Goal: Task Accomplishment & Management: Complete application form

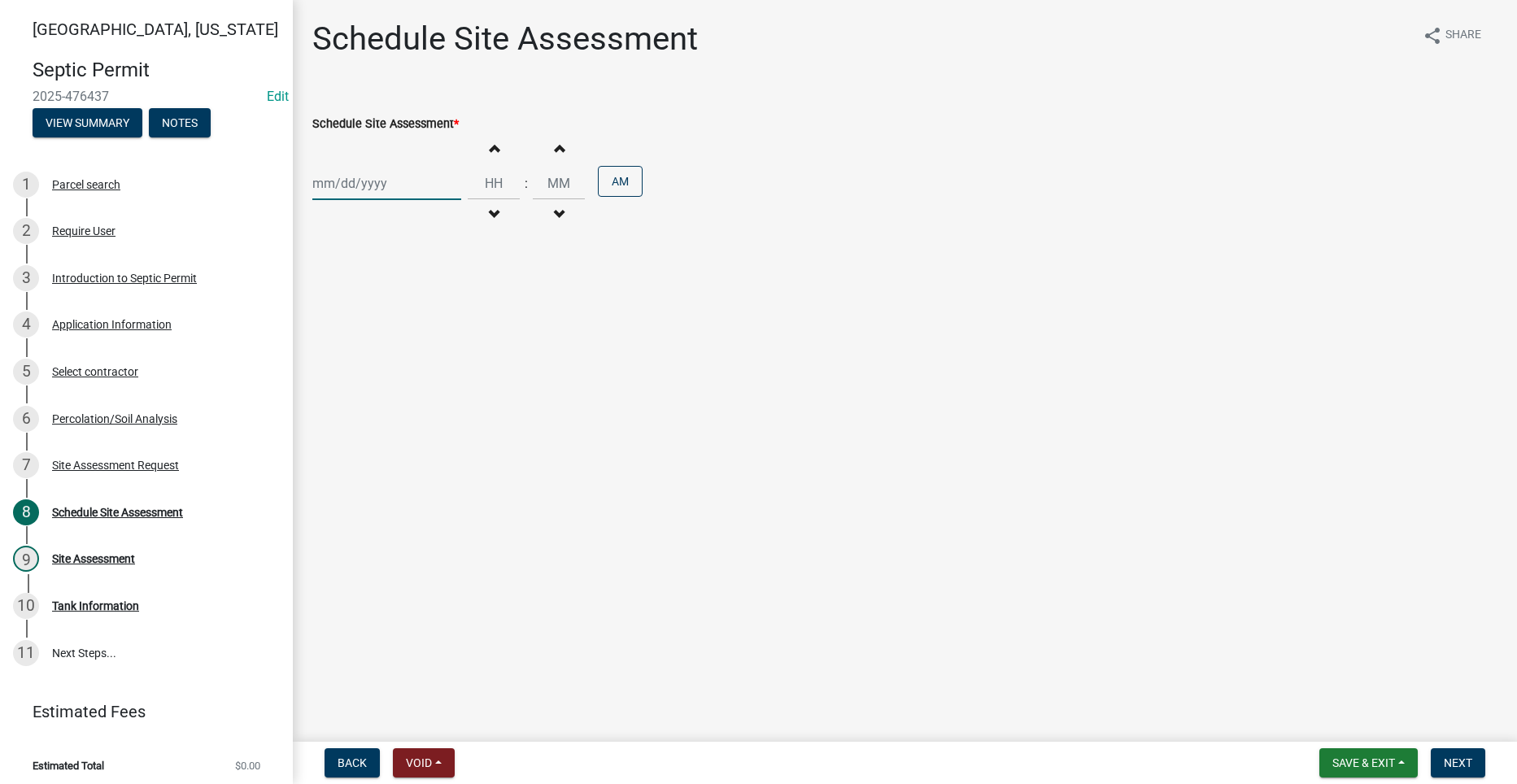
click at [349, 182] on div at bounding box center [386, 183] width 149 height 34
select select "9"
select select "2025"
drag, startPoint x: 681, startPoint y: 298, endPoint x: 650, endPoint y: 299, distance: 31.0
click at [679, 300] on main "Schedule Site Assessment share Share Schedule Site Assessment * [PERSON_NAME] A…" at bounding box center [904, 367] width 1224 height 735
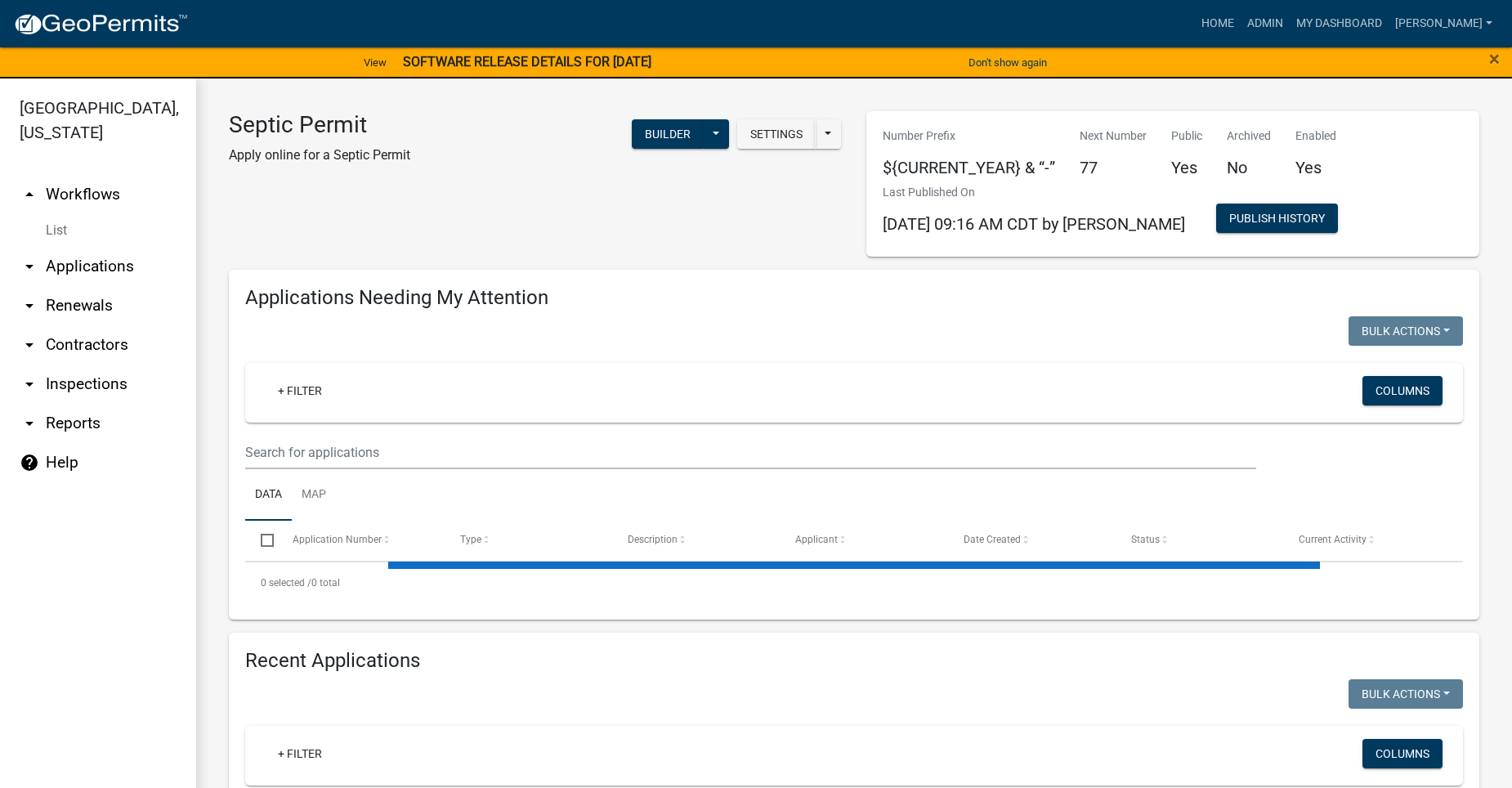
select select "2: 50"
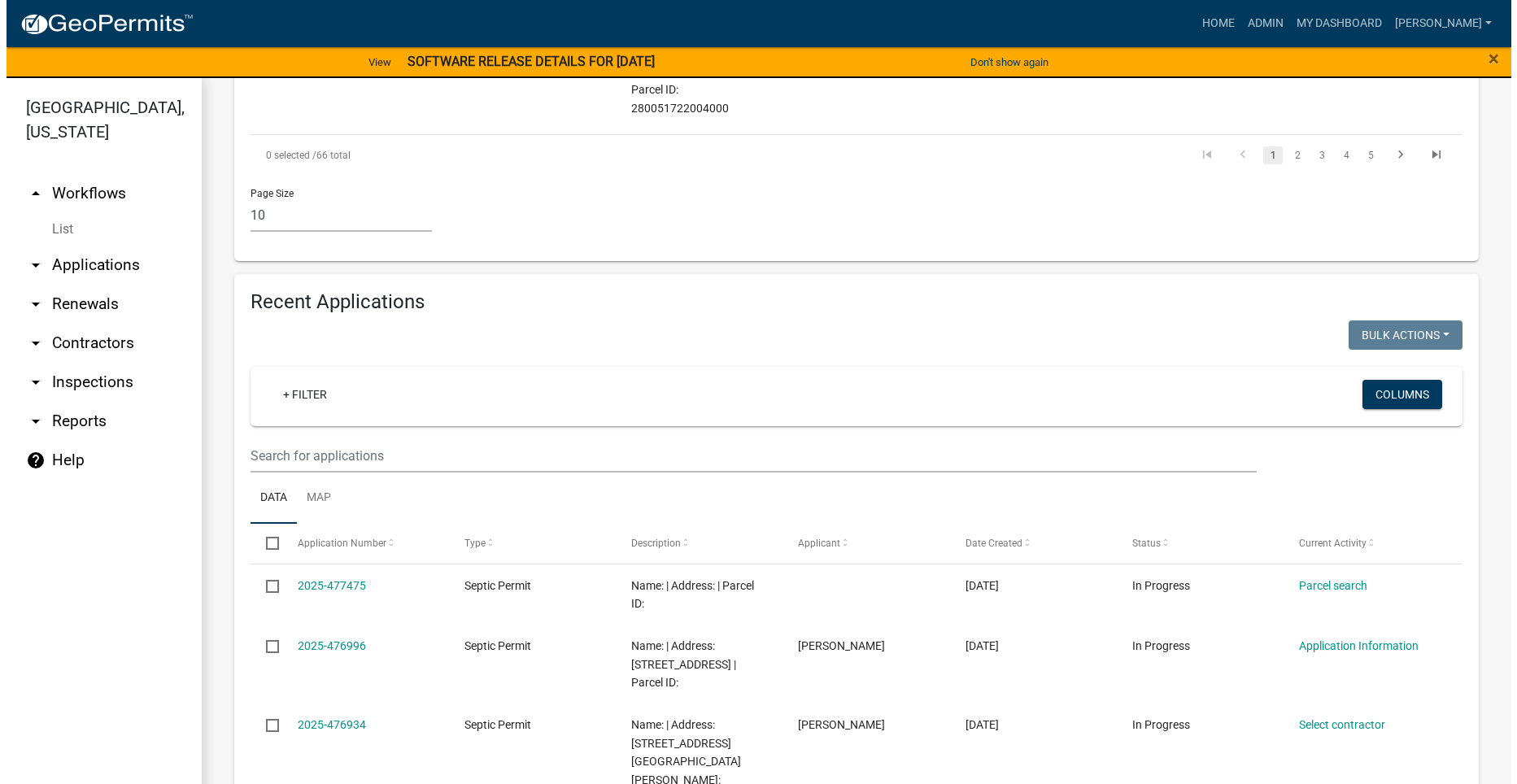
scroll to position [1300, 0]
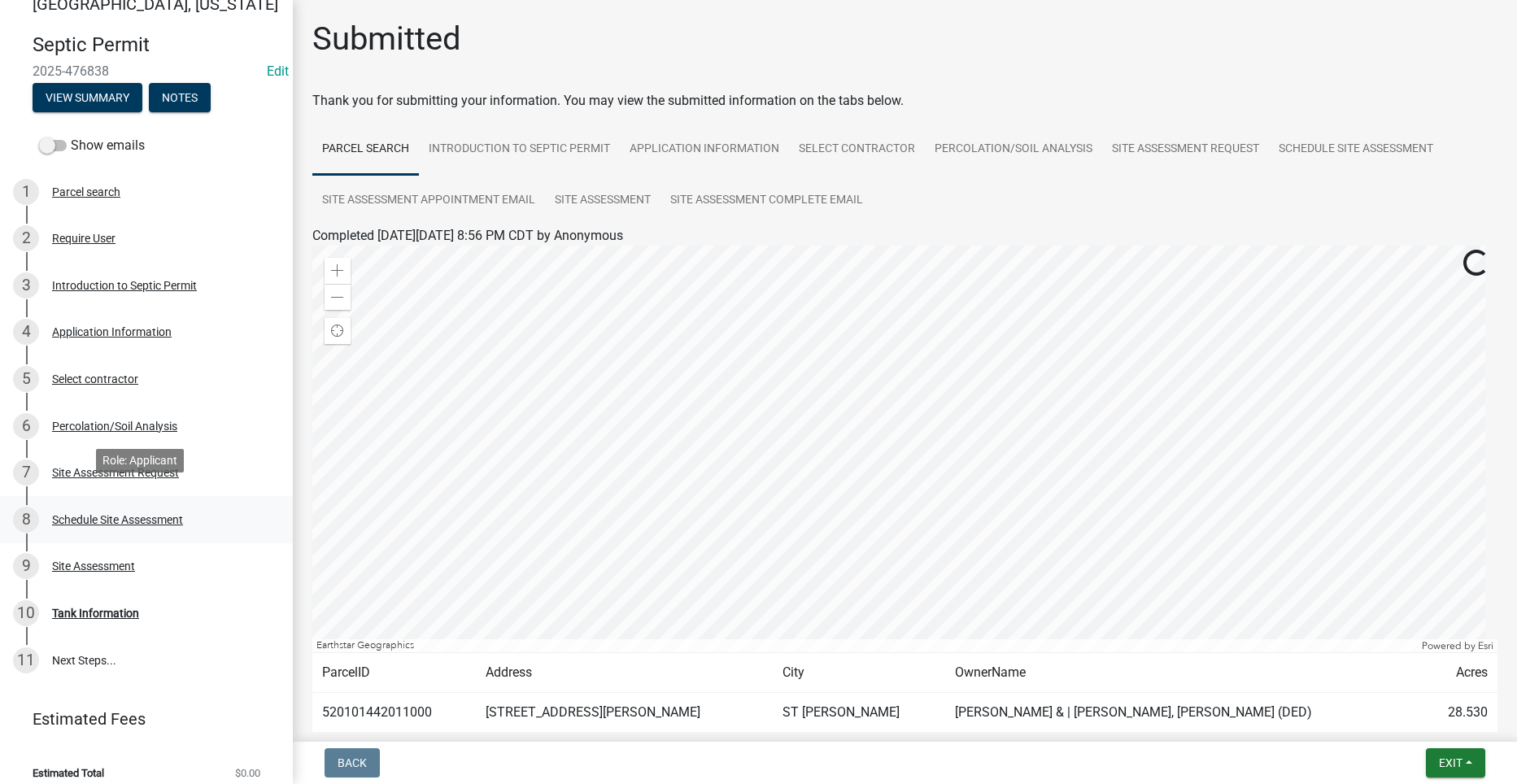
scroll to position [39, 0]
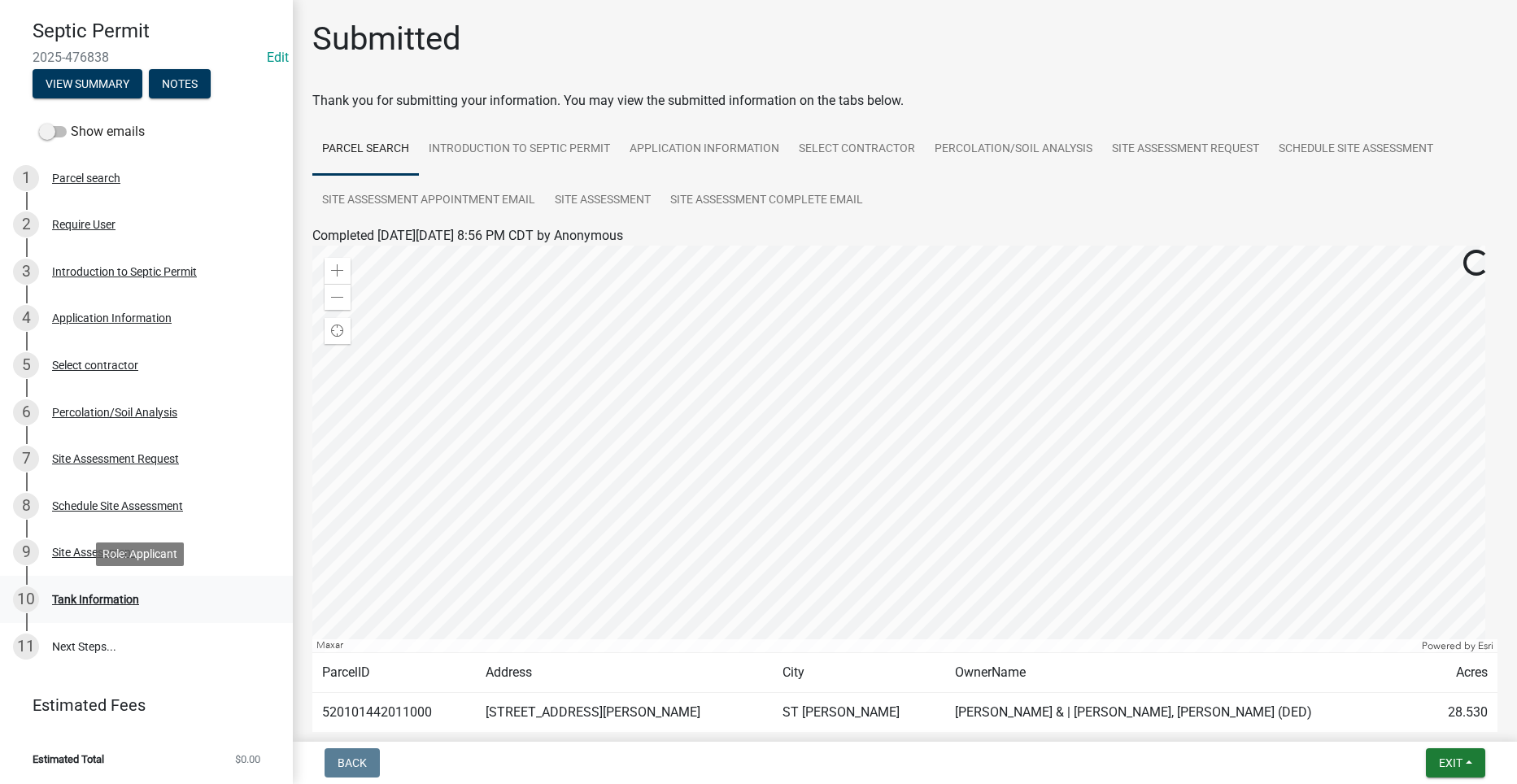
click at [95, 594] on div "Tank Information" at bounding box center [95, 599] width 87 height 11
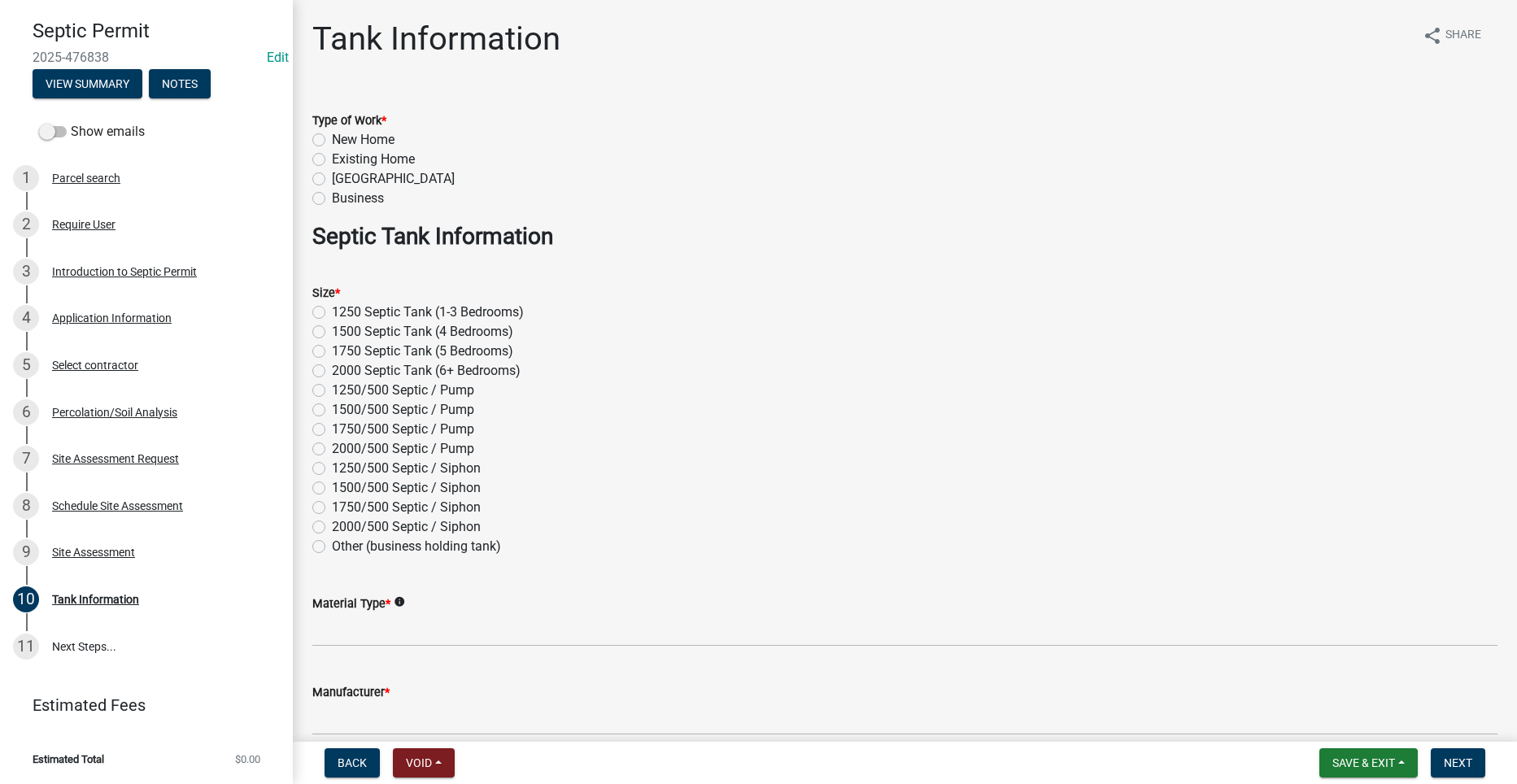
click at [332, 140] on label "New Home" at bounding box center [363, 140] width 62 height 20
click at [332, 140] on input "New Home" at bounding box center [337, 135] width 11 height 11
radio input "true"
click at [332, 332] on label "1500 Septic Tank (4 Bedrooms)" at bounding box center [422, 332] width 182 height 20
click at [332, 332] on input "1500 Septic Tank (4 Bedrooms)" at bounding box center [337, 327] width 11 height 11
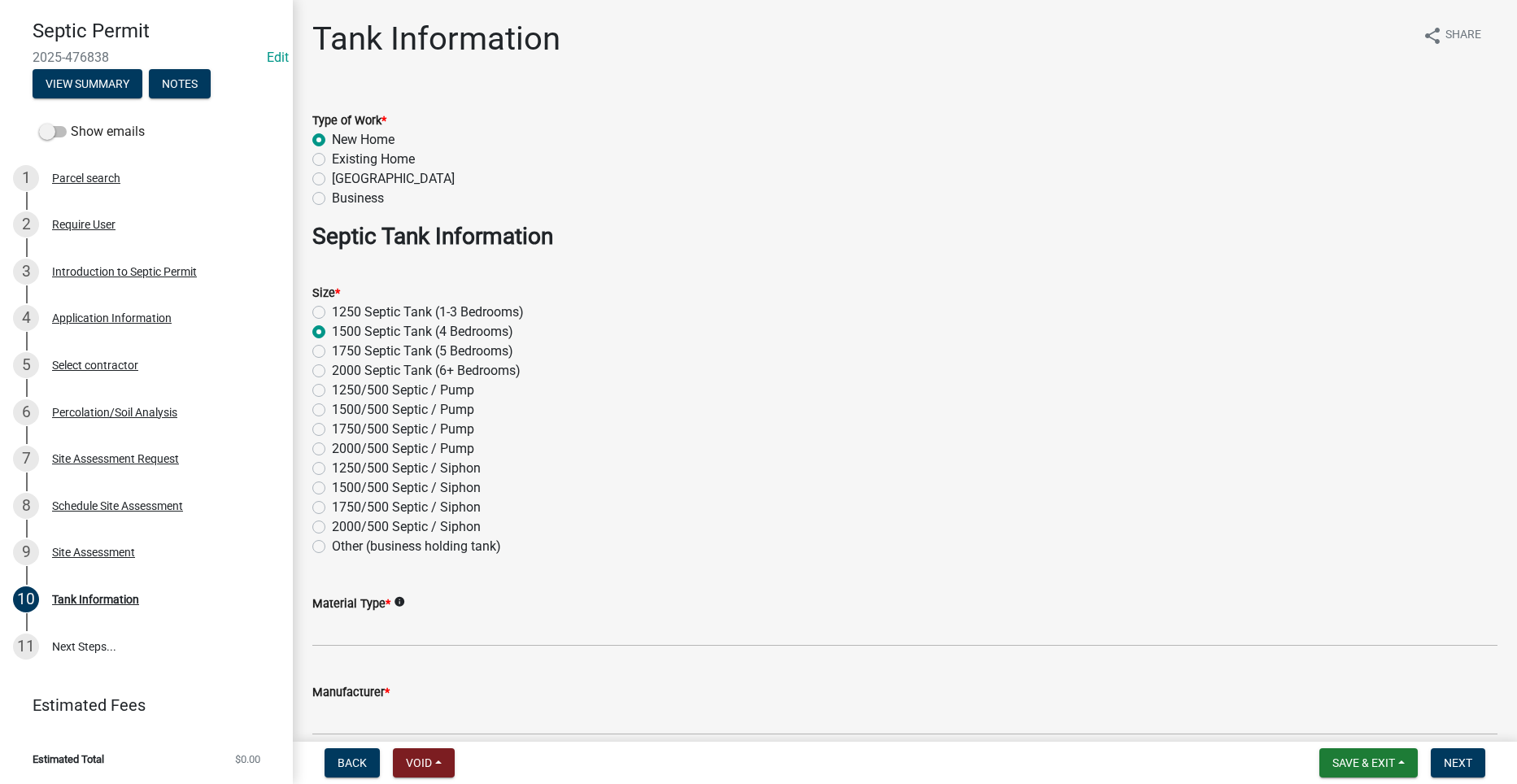
radio input "true"
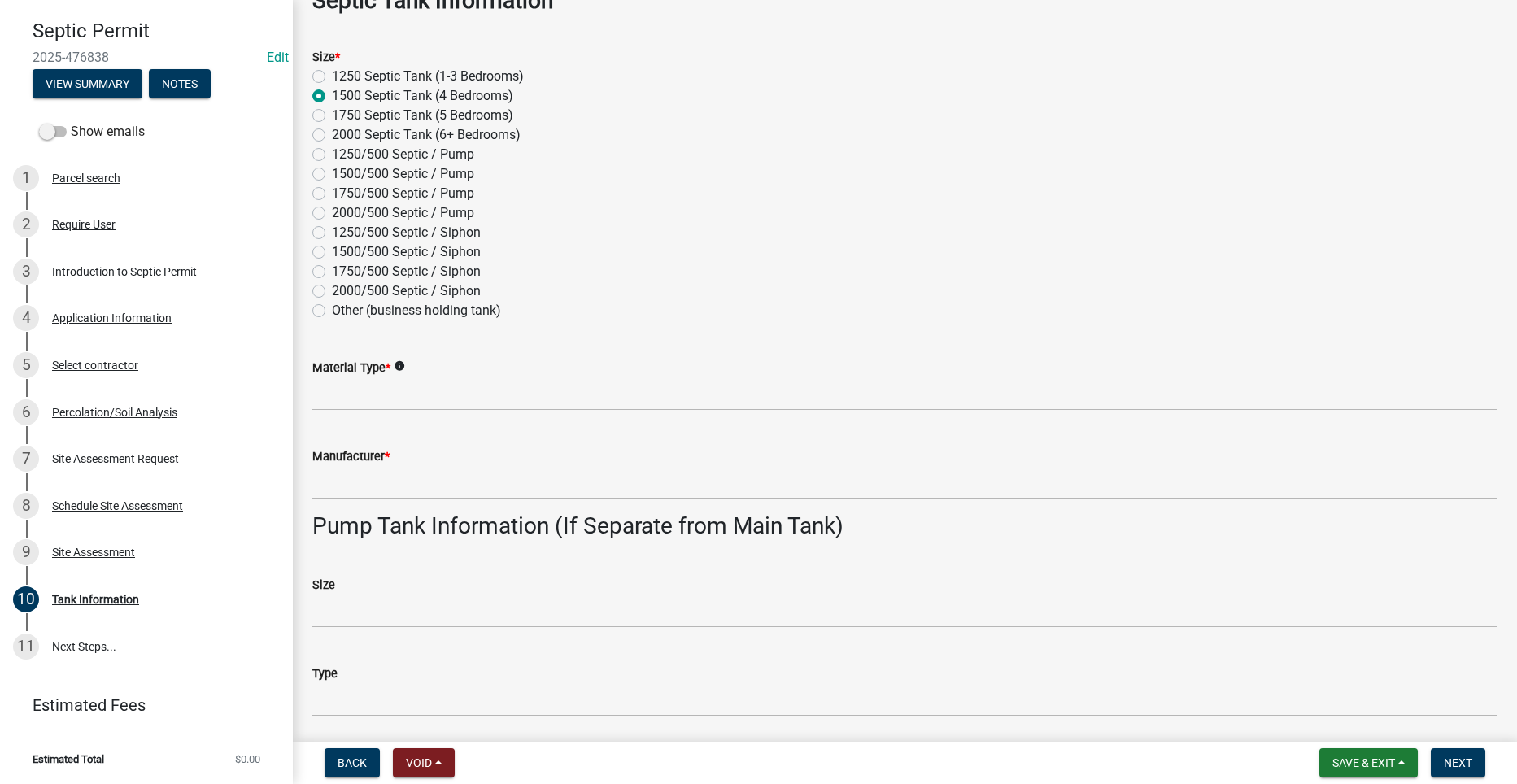
scroll to position [244, 0]
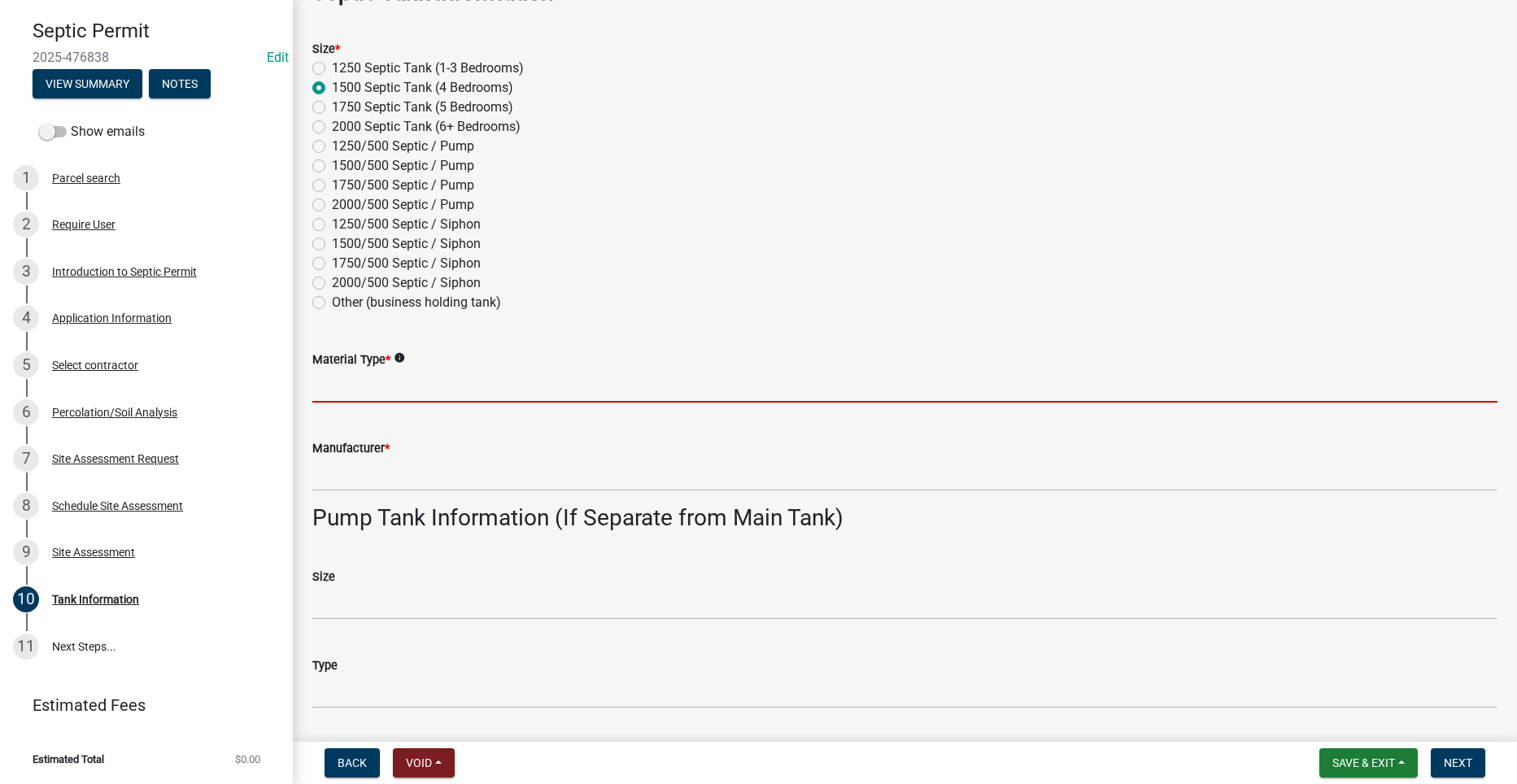
click at [462, 387] on input "Material Type *" at bounding box center [904, 386] width 1185 height 34
type input "Concrete"
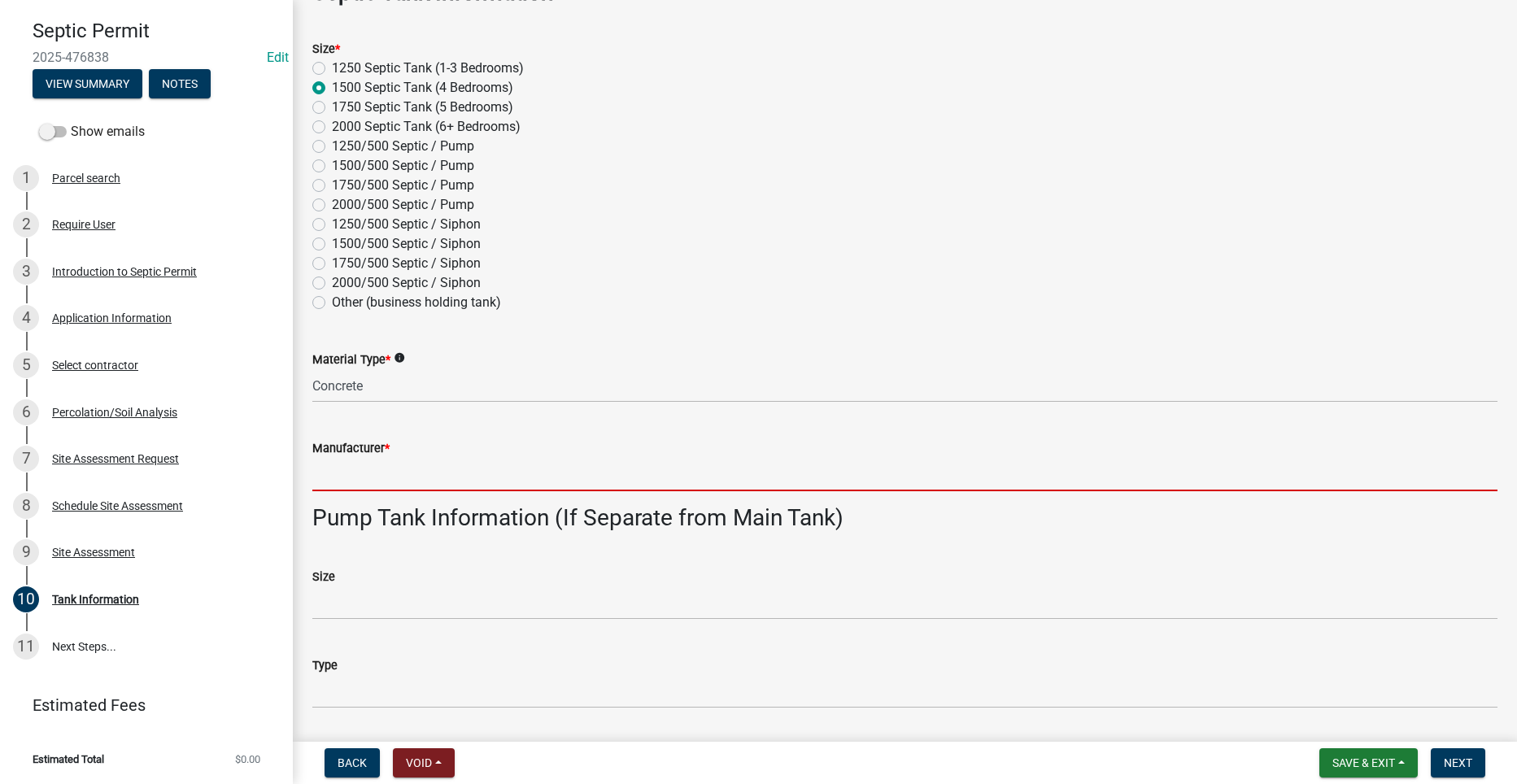
click at [342, 472] on input "Manufacturer *" at bounding box center [904, 474] width 1185 height 34
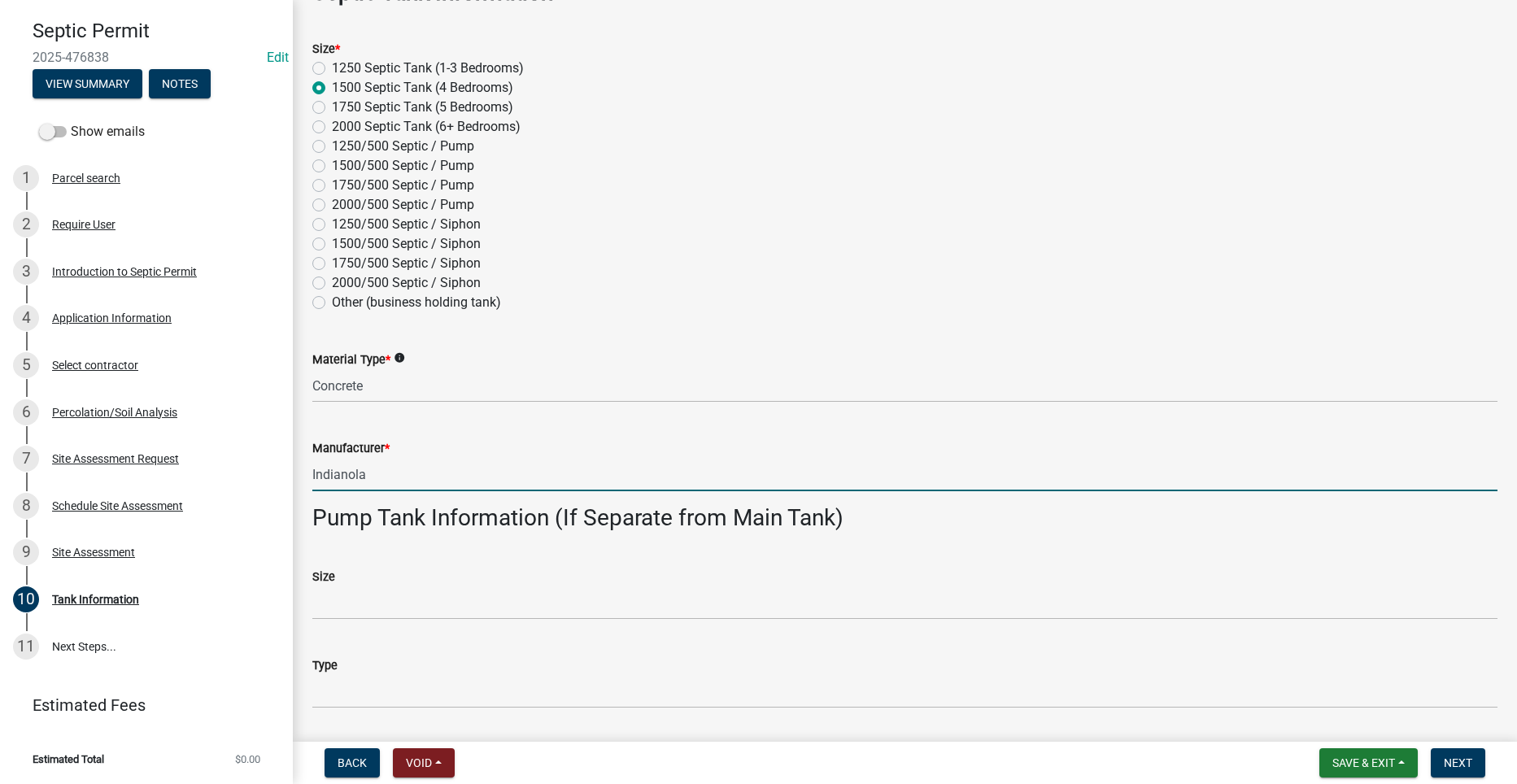
type input "Indianola"
click at [352, 168] on label "1500/500 Septic / Pump" at bounding box center [402, 166] width 142 height 20
click at [342, 167] on input "1500/500 Septic / Pump" at bounding box center [337, 161] width 11 height 11
radio input "true"
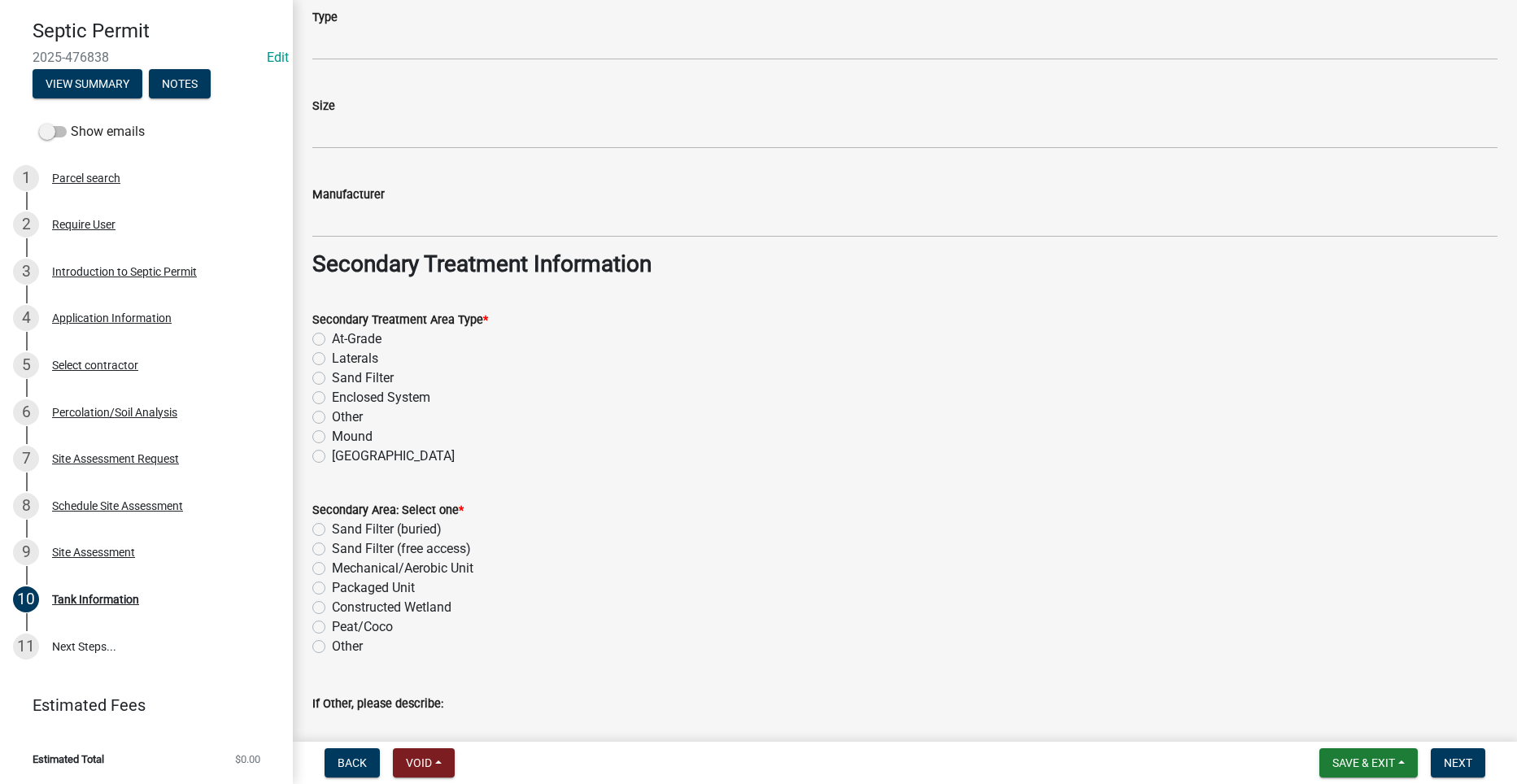
scroll to position [1138, 0]
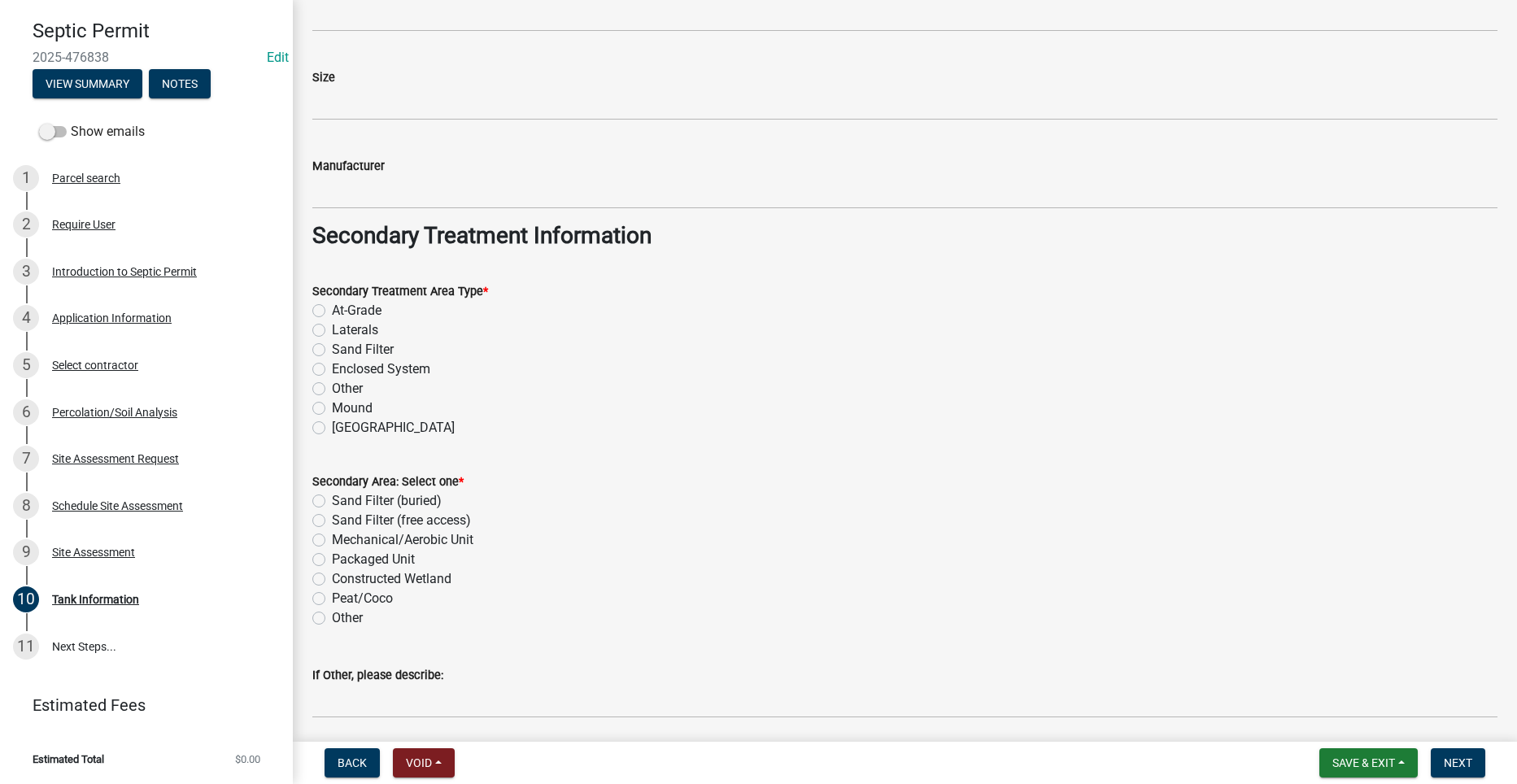
click at [332, 350] on label "Sand Filter" at bounding box center [362, 350] width 62 height 20
click at [332, 350] on input "Sand Filter" at bounding box center [337, 345] width 11 height 11
radio input "true"
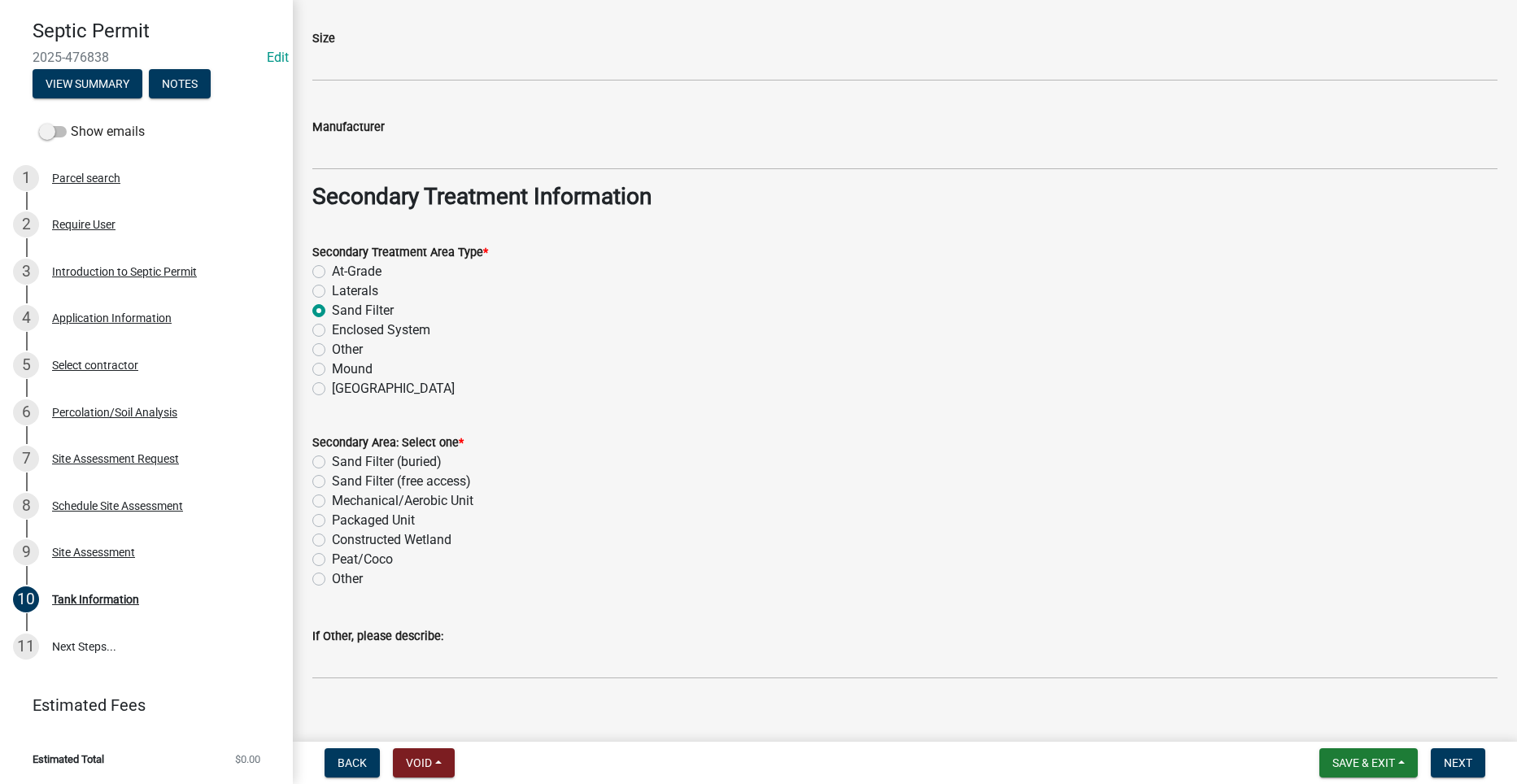
scroll to position [1198, 0]
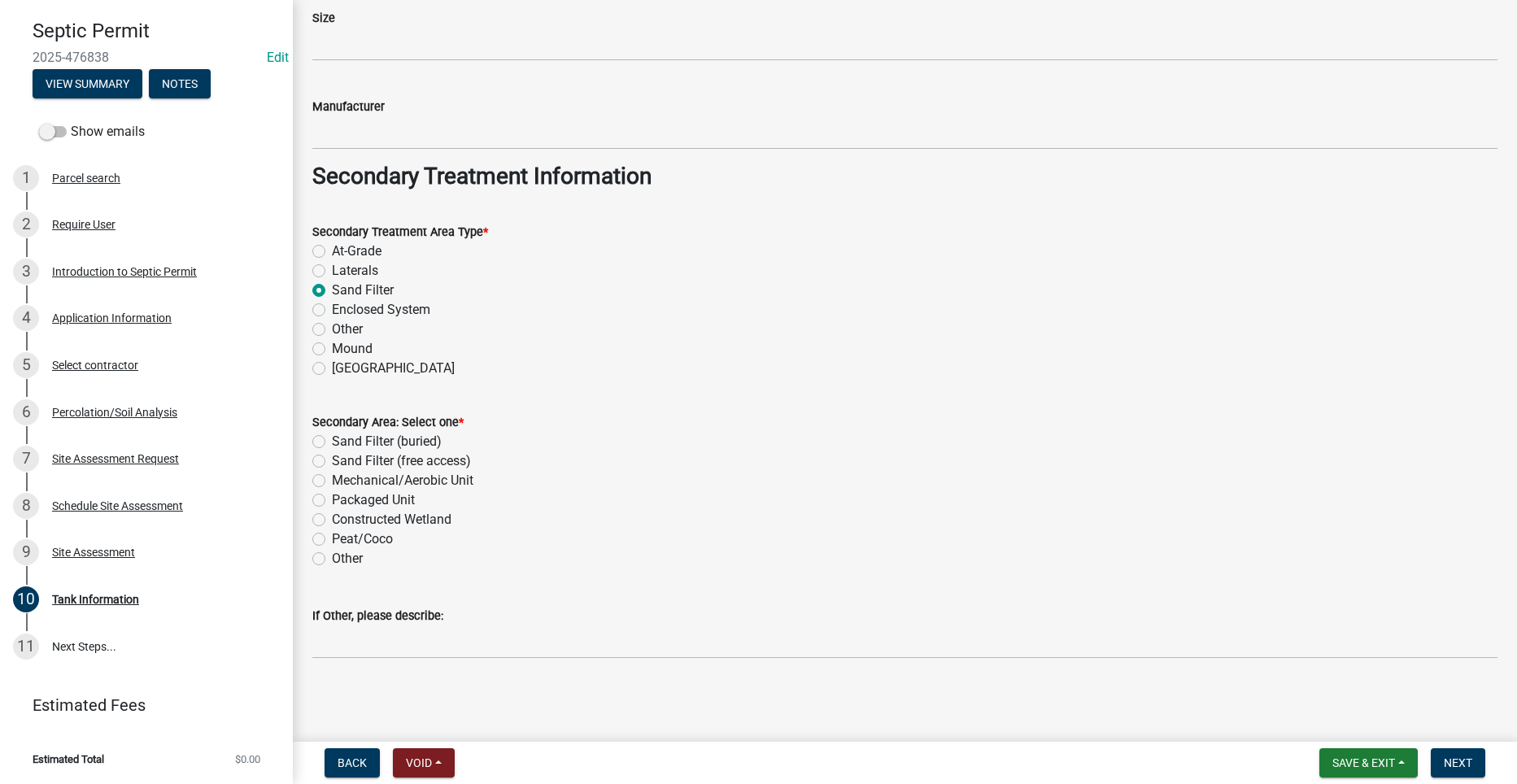
click at [332, 445] on label "Sand Filter (buried)" at bounding box center [387, 442] width 110 height 20
click at [332, 442] on input "Sand Filter (buried)" at bounding box center [337, 437] width 11 height 11
radio input "true"
click at [1460, 754] on button "Next" at bounding box center [1458, 763] width 54 height 30
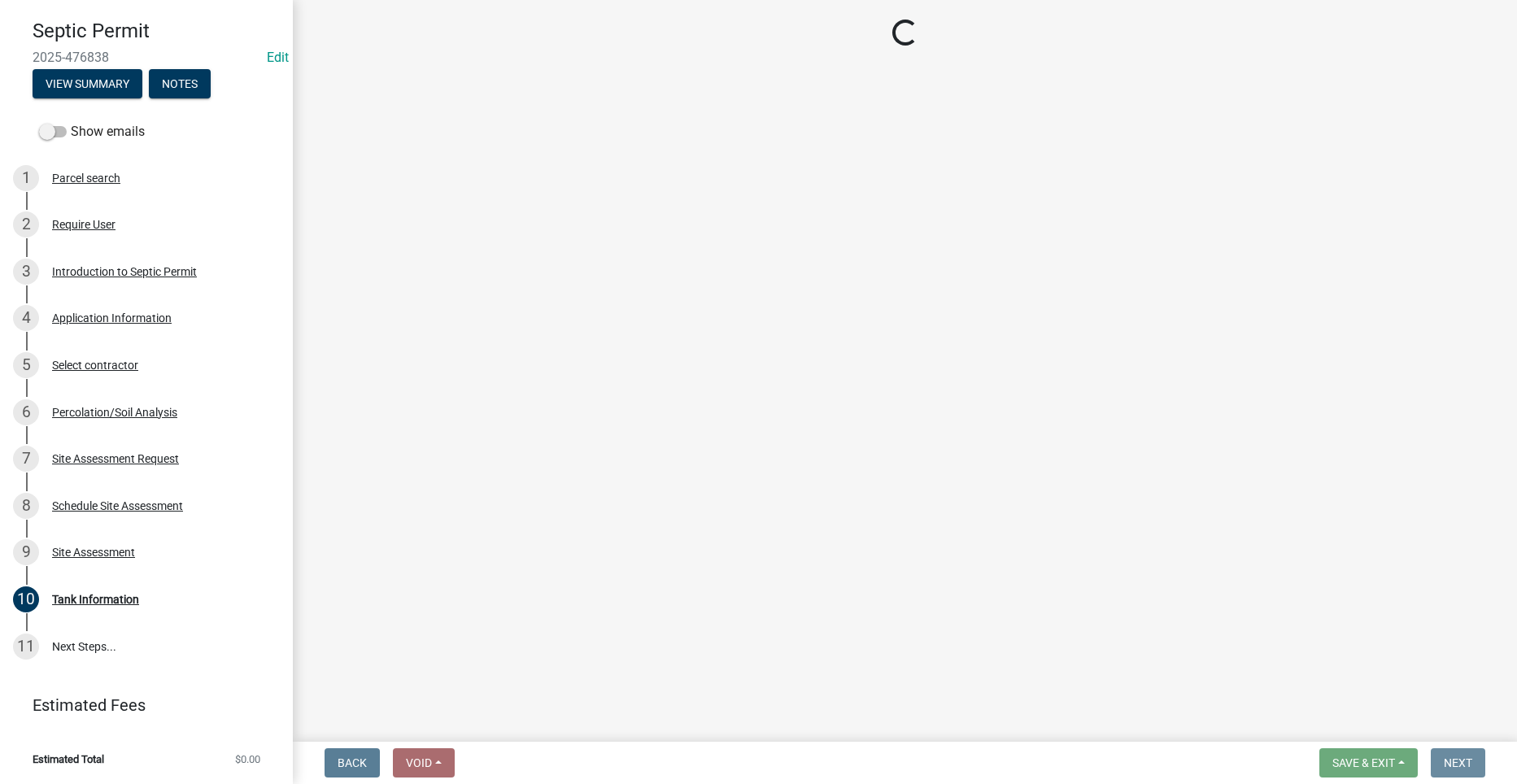
scroll to position [0, 0]
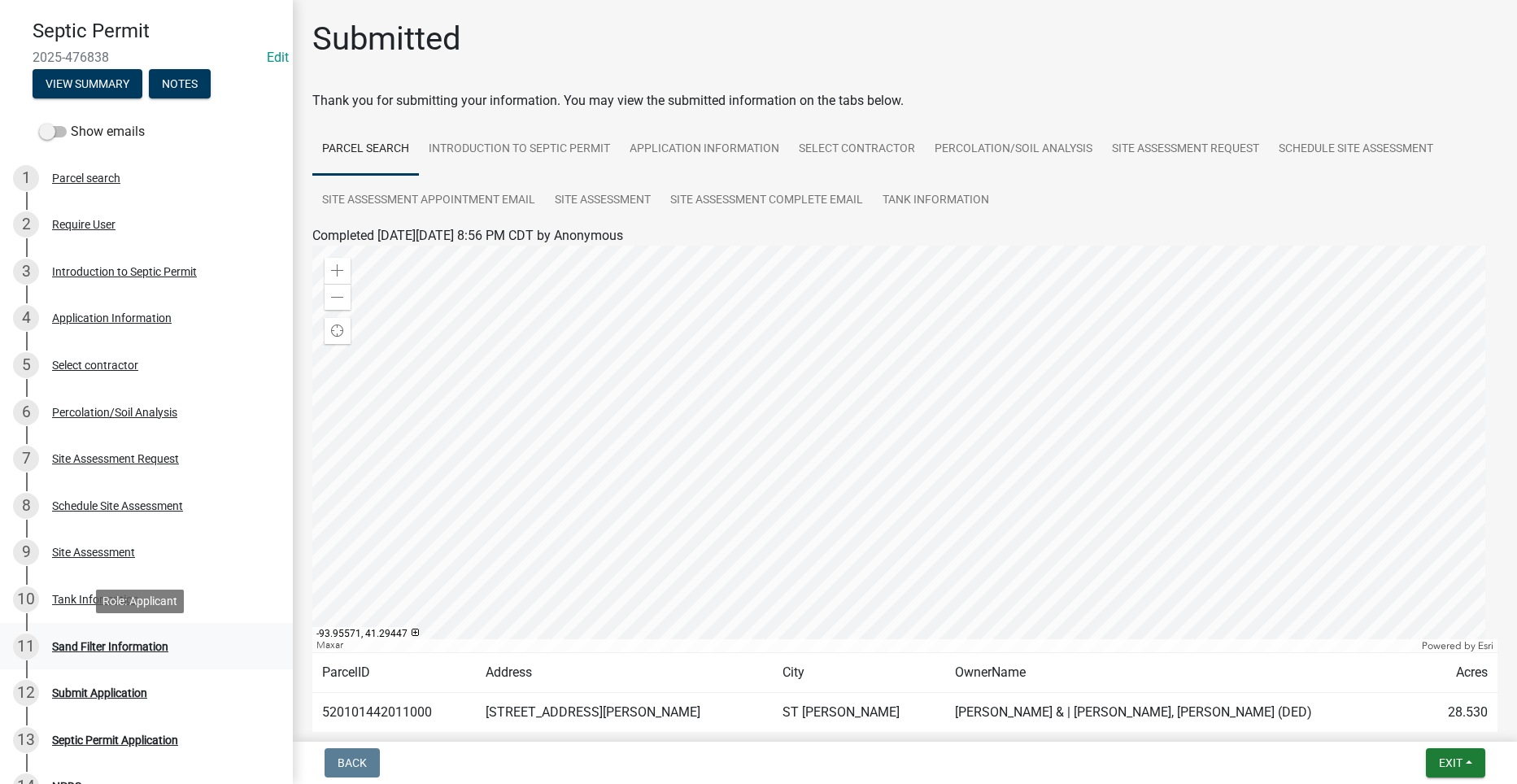
click at [150, 648] on div "Sand Filter Information" at bounding box center [110, 646] width 117 height 11
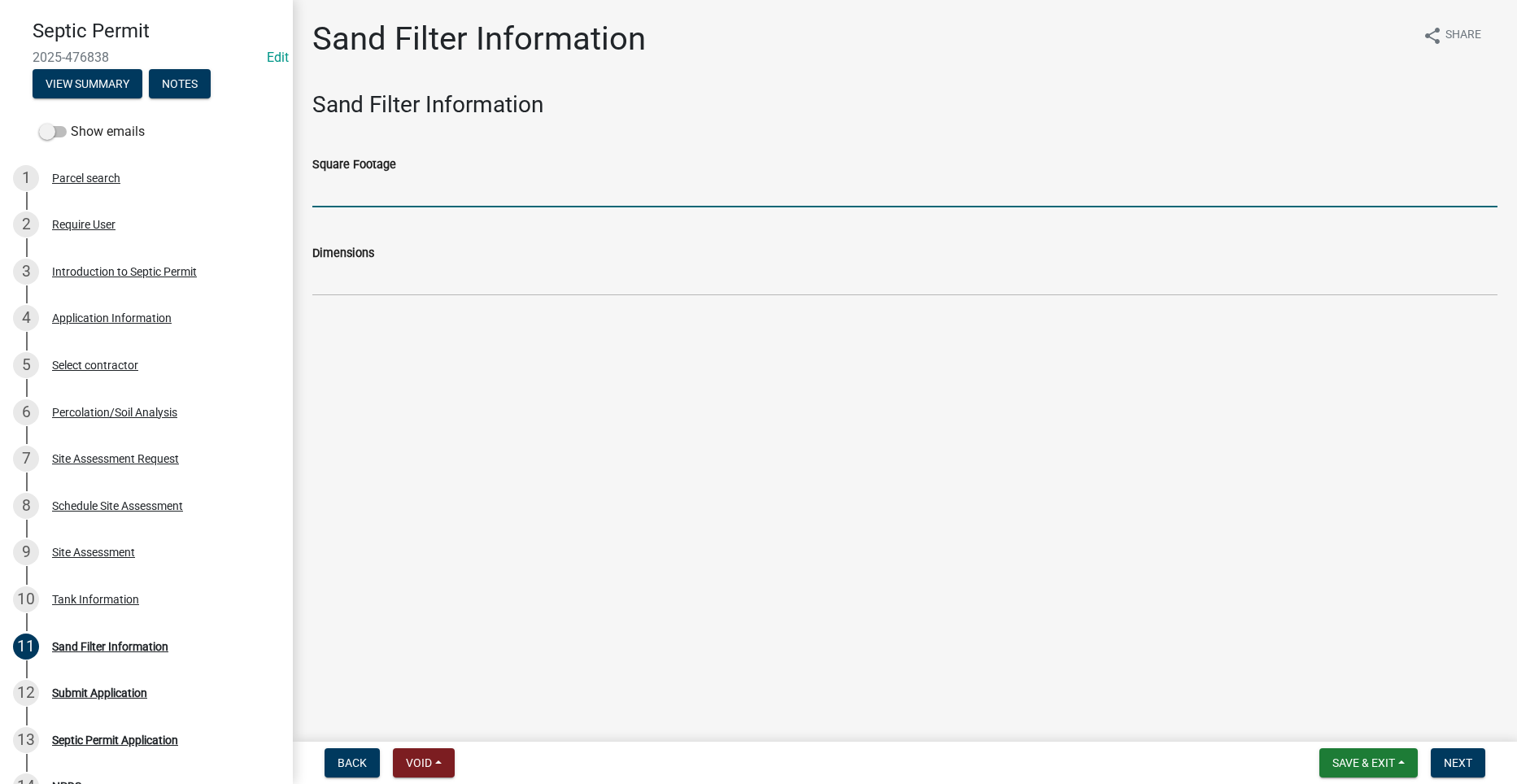
click at [401, 197] on input "Square Footage" at bounding box center [904, 190] width 1185 height 34
type input "600"
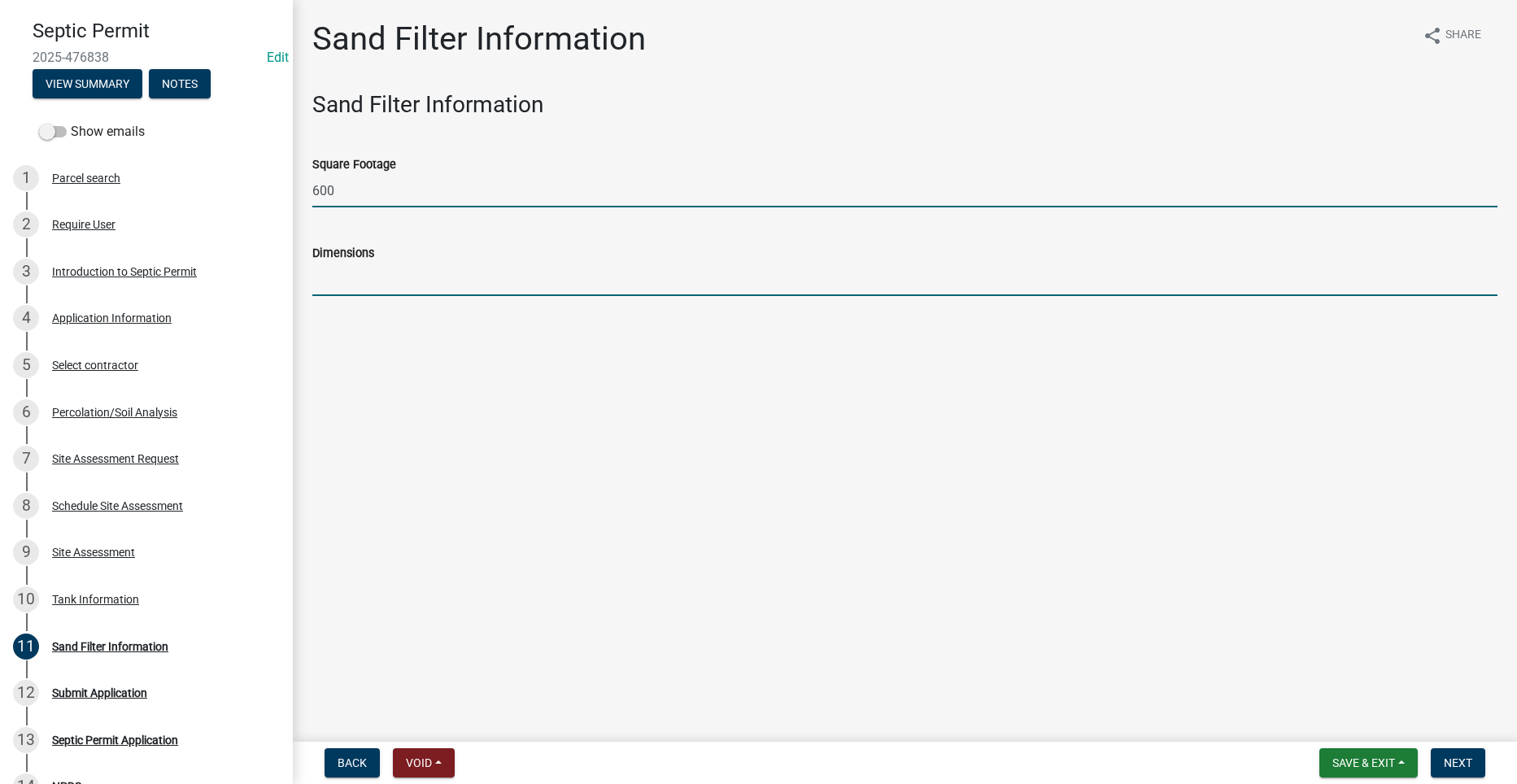
click at [457, 282] on input "Dimensions" at bounding box center [904, 279] width 1185 height 34
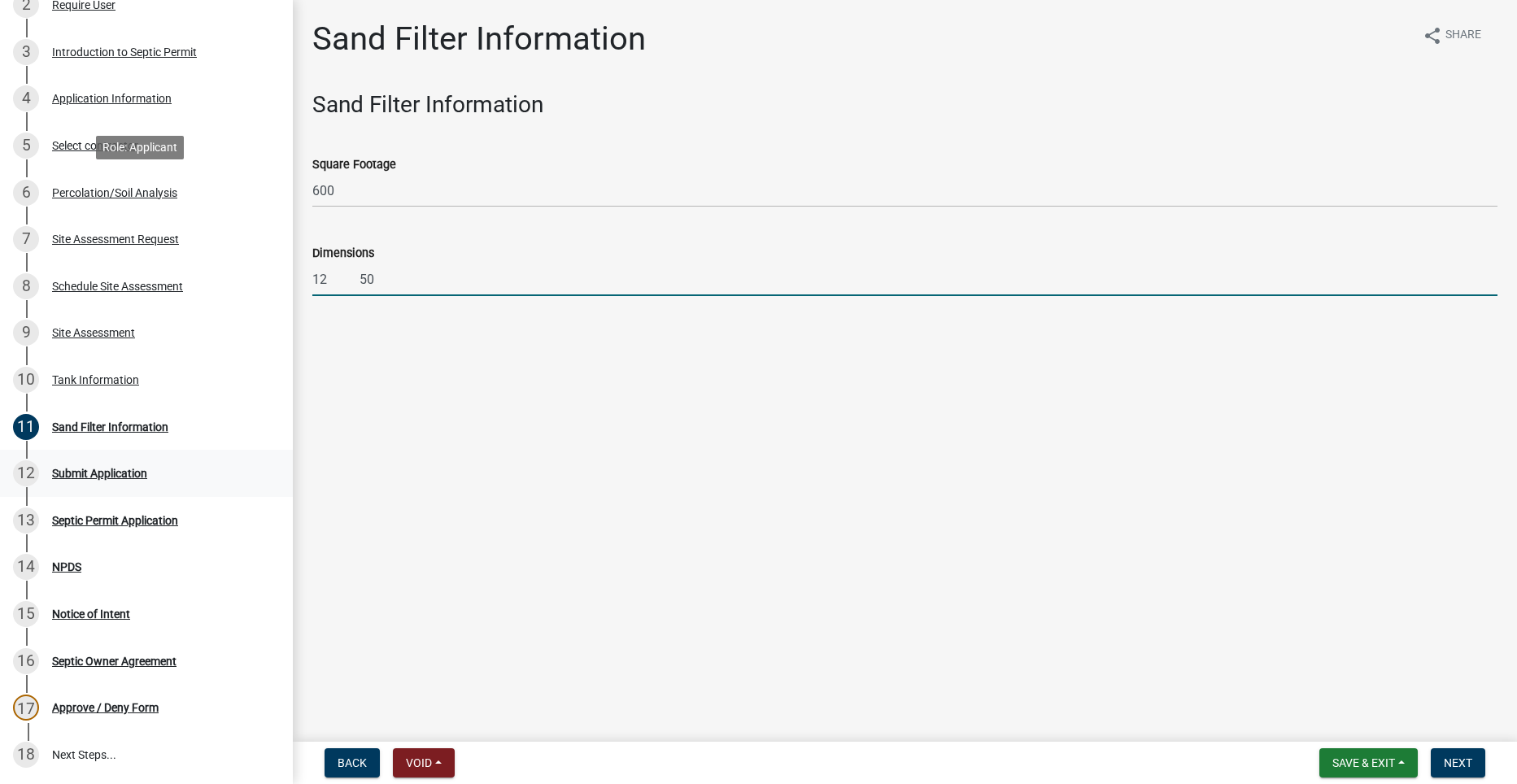
scroll to position [283, 0]
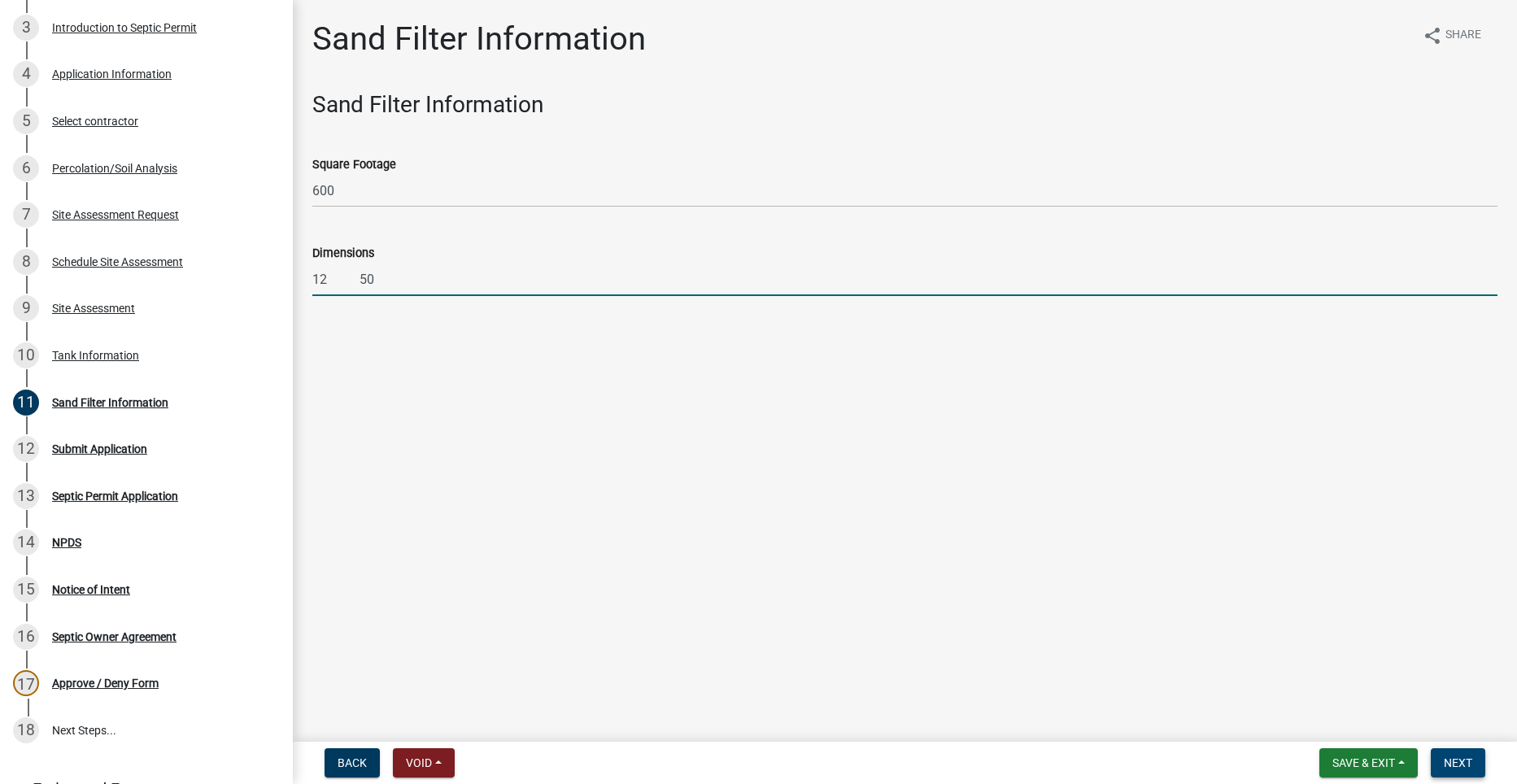
type input "12 50"
click at [1466, 758] on span "Next" at bounding box center [1458, 763] width 29 height 13
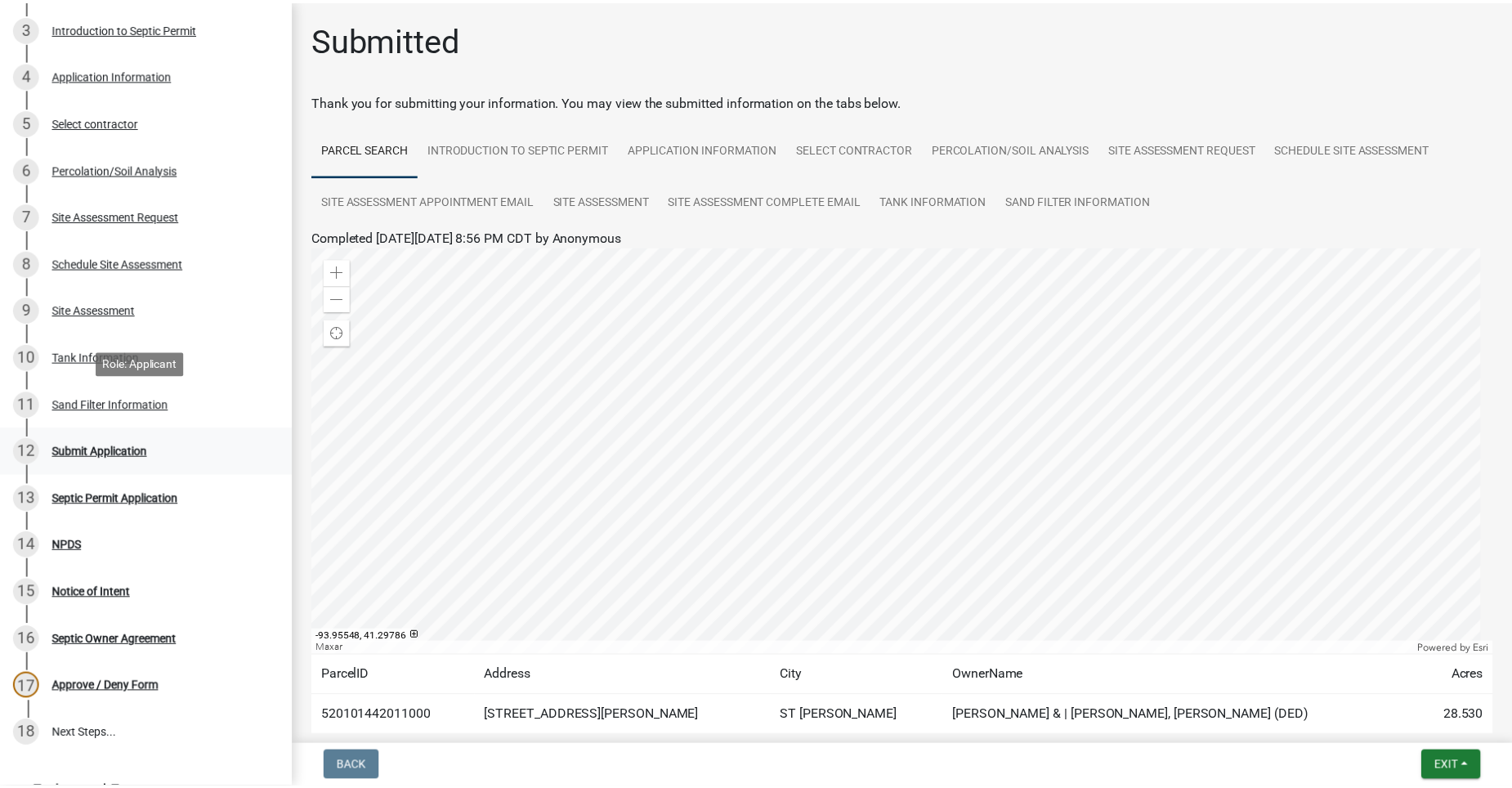
scroll to position [366, 0]
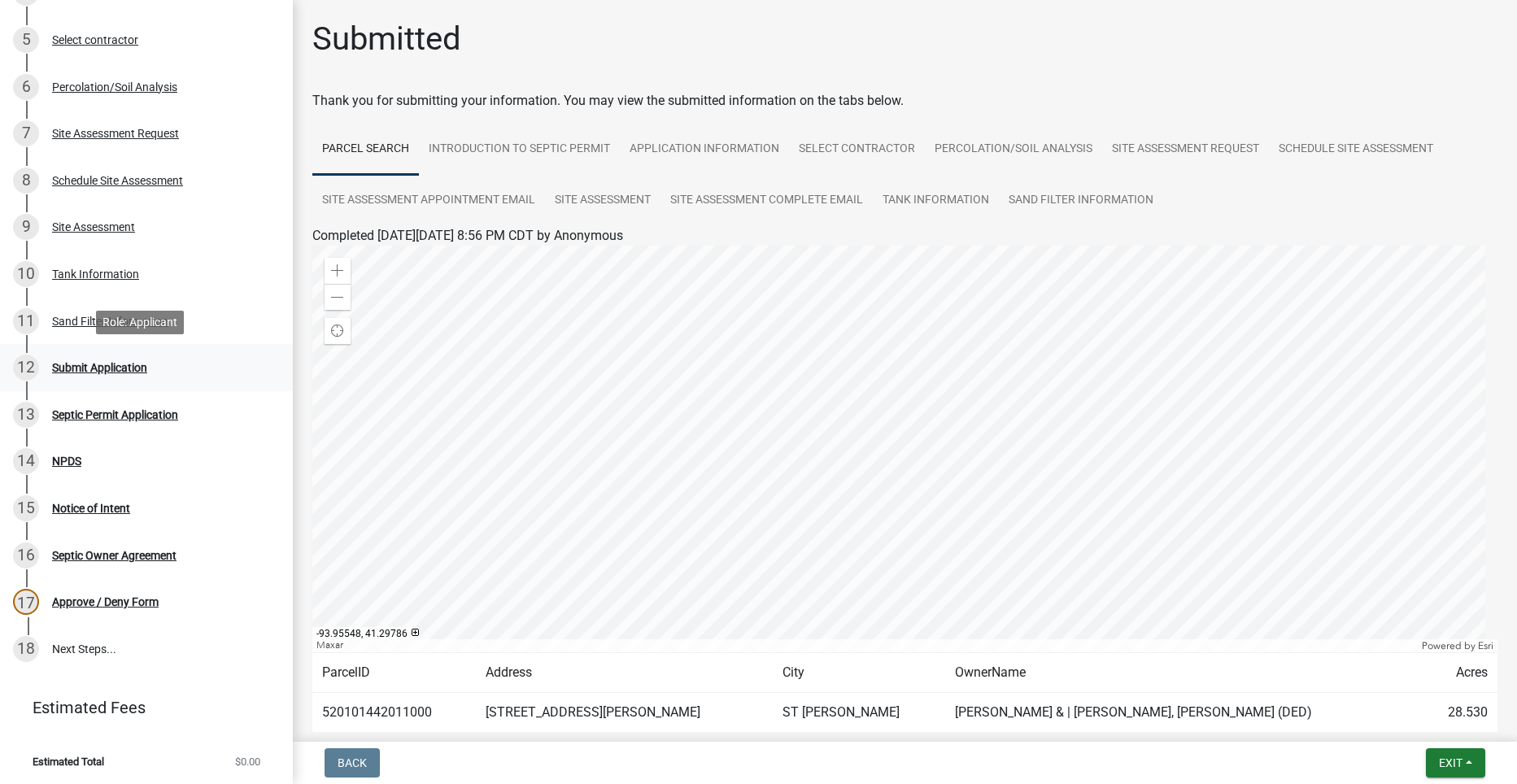
click at [91, 364] on div "Submit Application" at bounding box center [99, 368] width 95 height 11
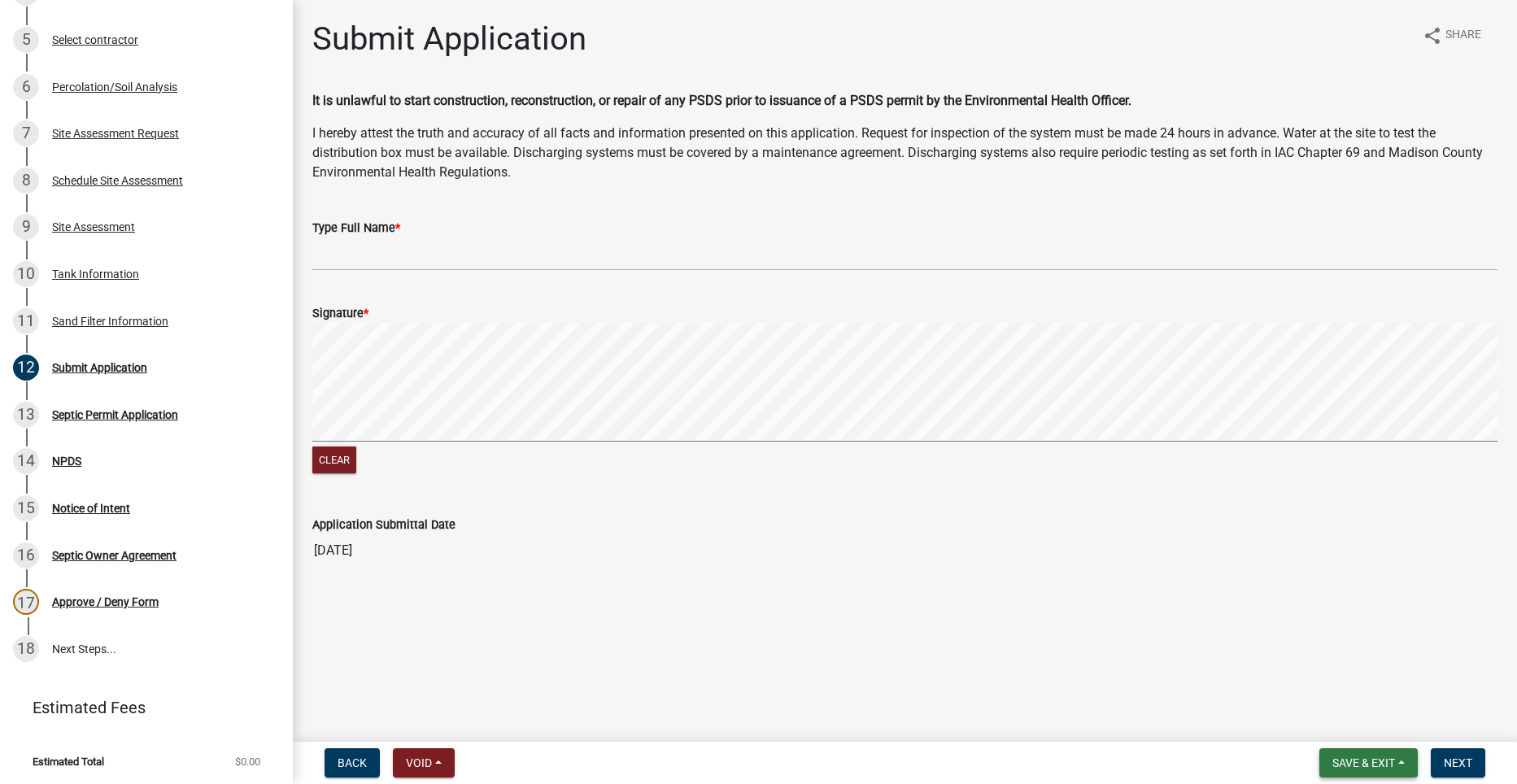
click at [1378, 756] on span "Save & Exit" at bounding box center [1363, 763] width 62 height 13
click at [1347, 685] on button "Save" at bounding box center [1352, 681] width 130 height 39
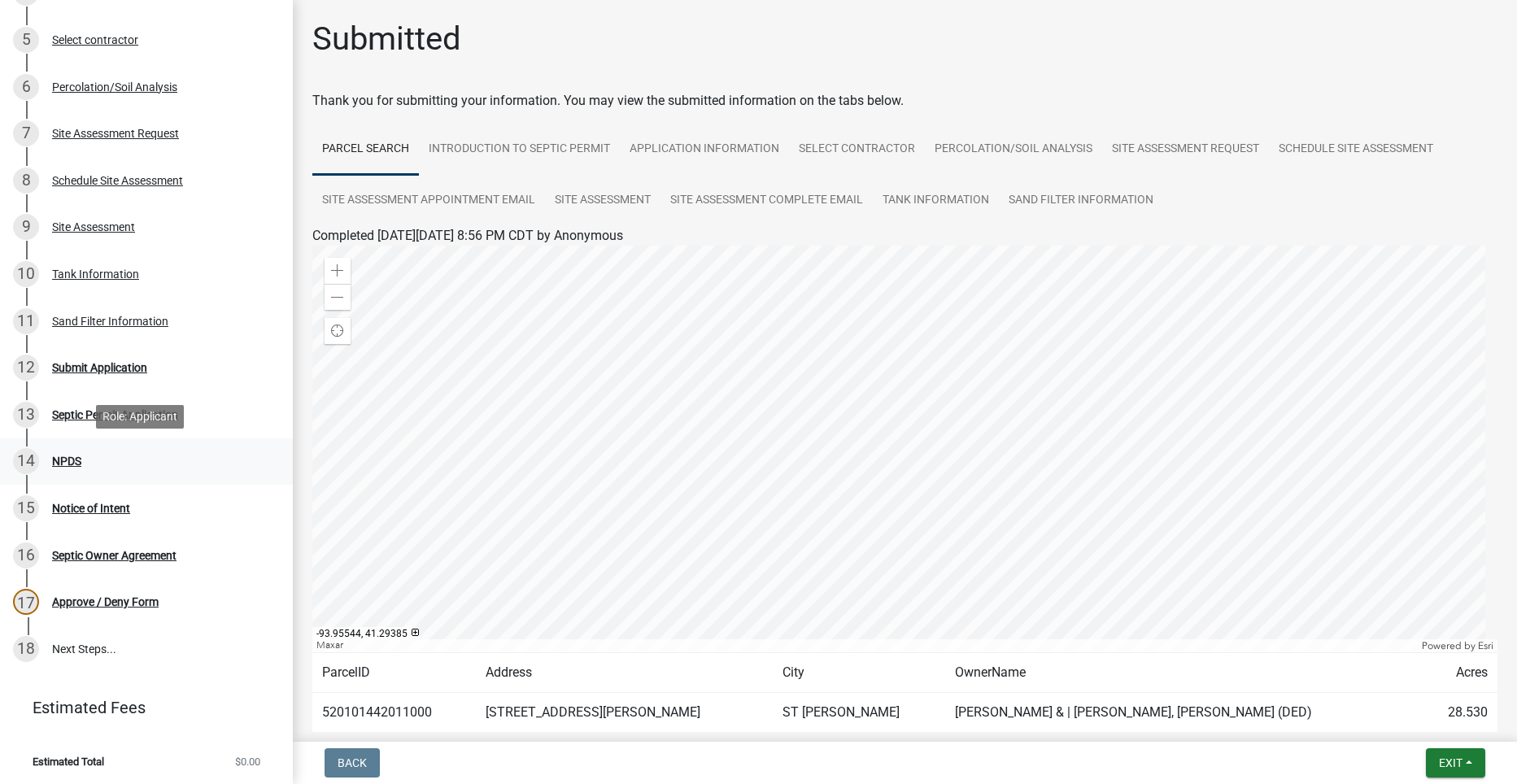
click at [70, 456] on div "NPDS" at bounding box center [67, 461] width 30 height 11
click at [1473, 762] on button "Exit" at bounding box center [1455, 763] width 59 height 30
click at [1299, 766] on div "Back Exit Save Save & Exit" at bounding box center [904, 763] width 1198 height 30
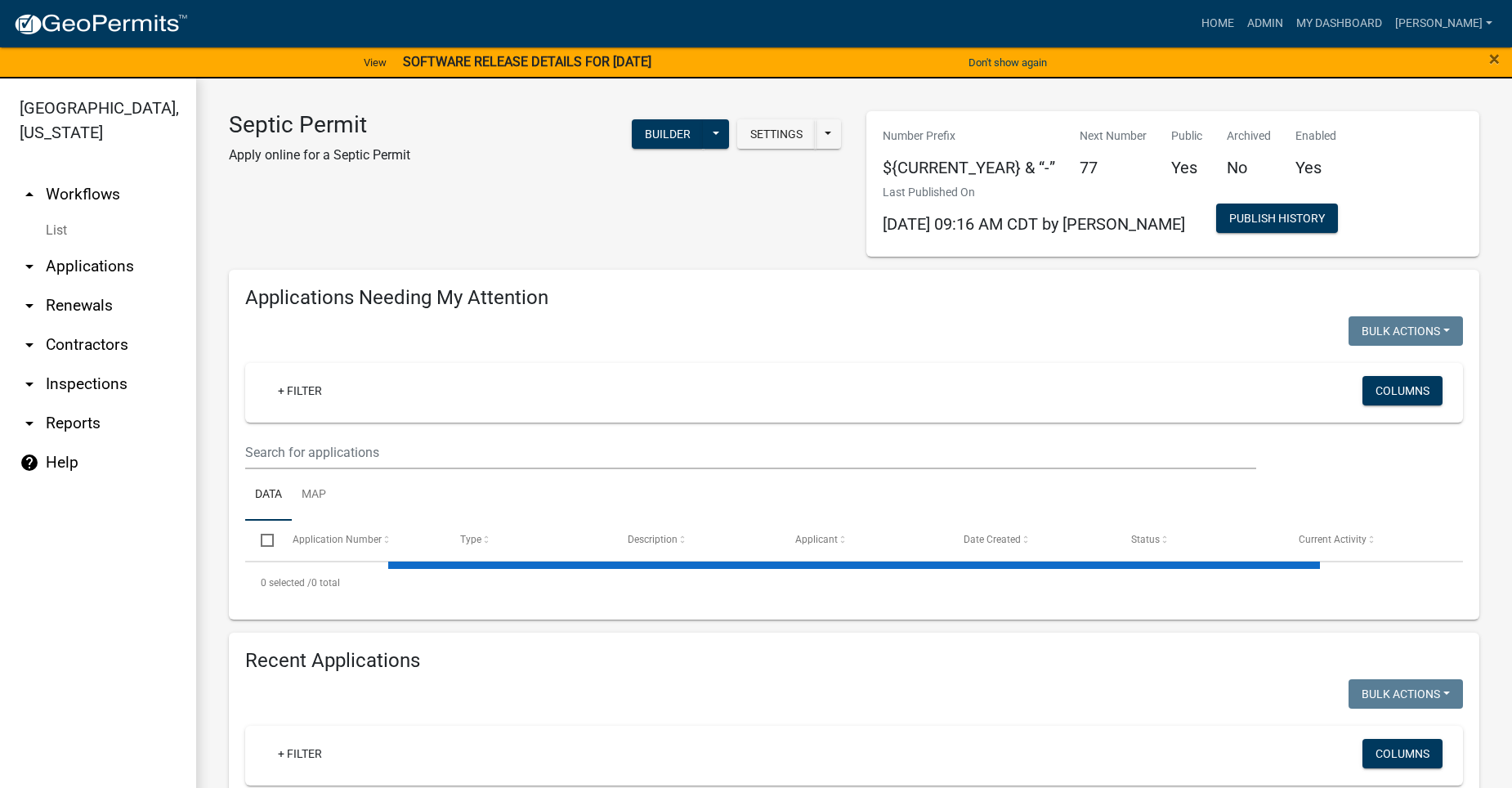
select select "2: 50"
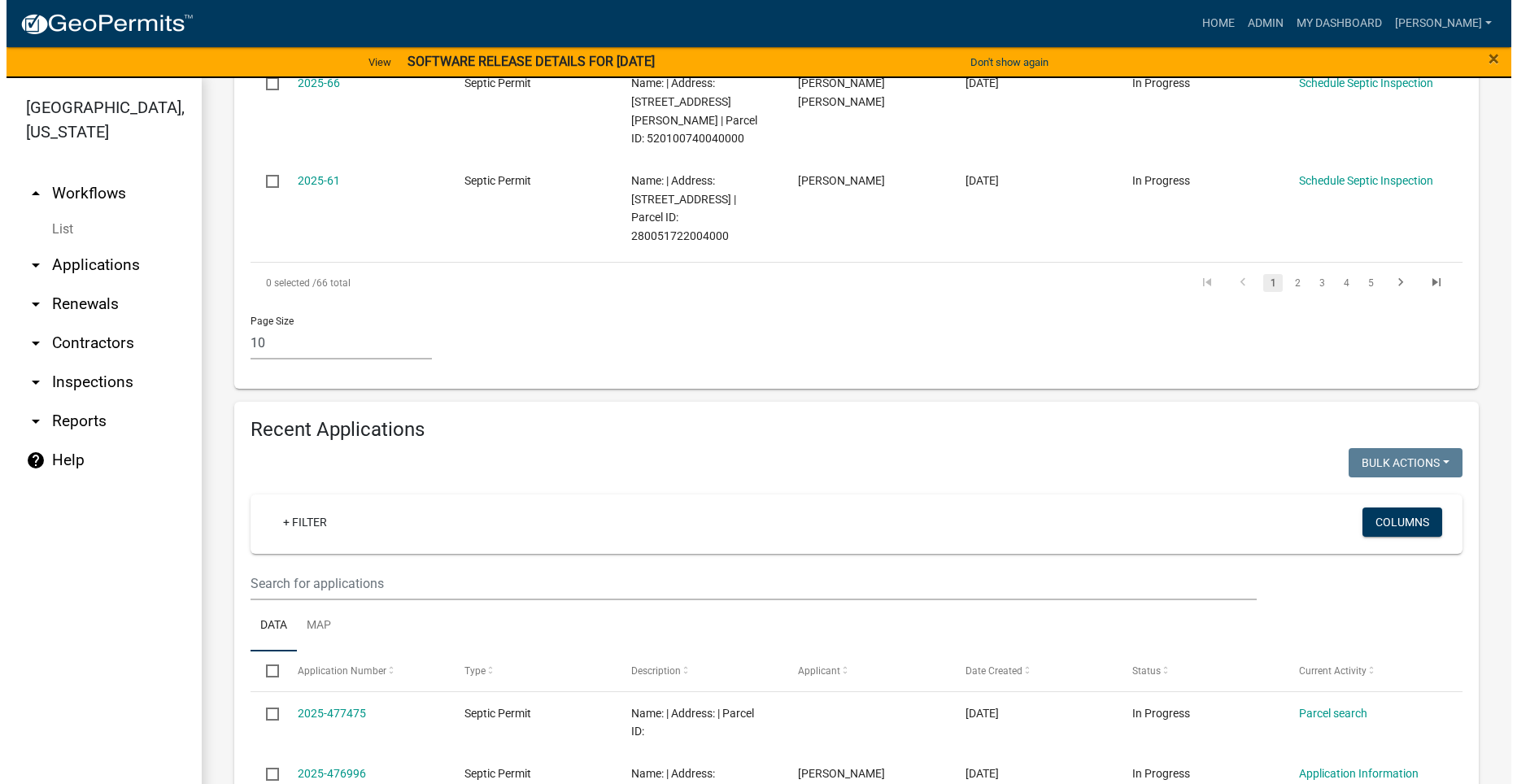
scroll to position [1463, 0]
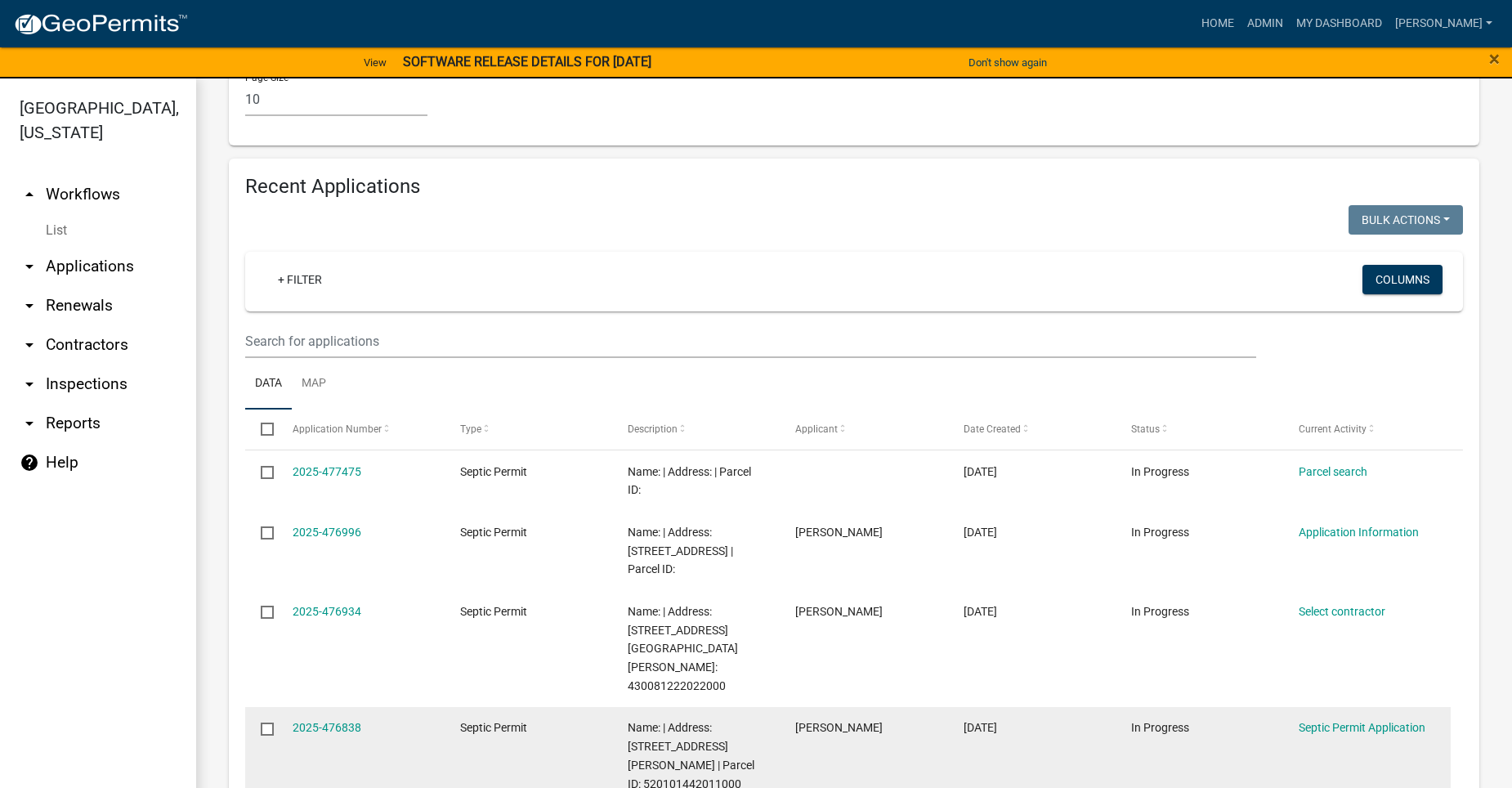
click at [662, 718] on div "Name: | Address: [STREET_ADDRESS][PERSON_NAME] | Parcel ID: 520101442011000" at bounding box center [695, 755] width 136 height 74
click at [312, 720] on link "2025-476838" at bounding box center [326, 727] width 69 height 13
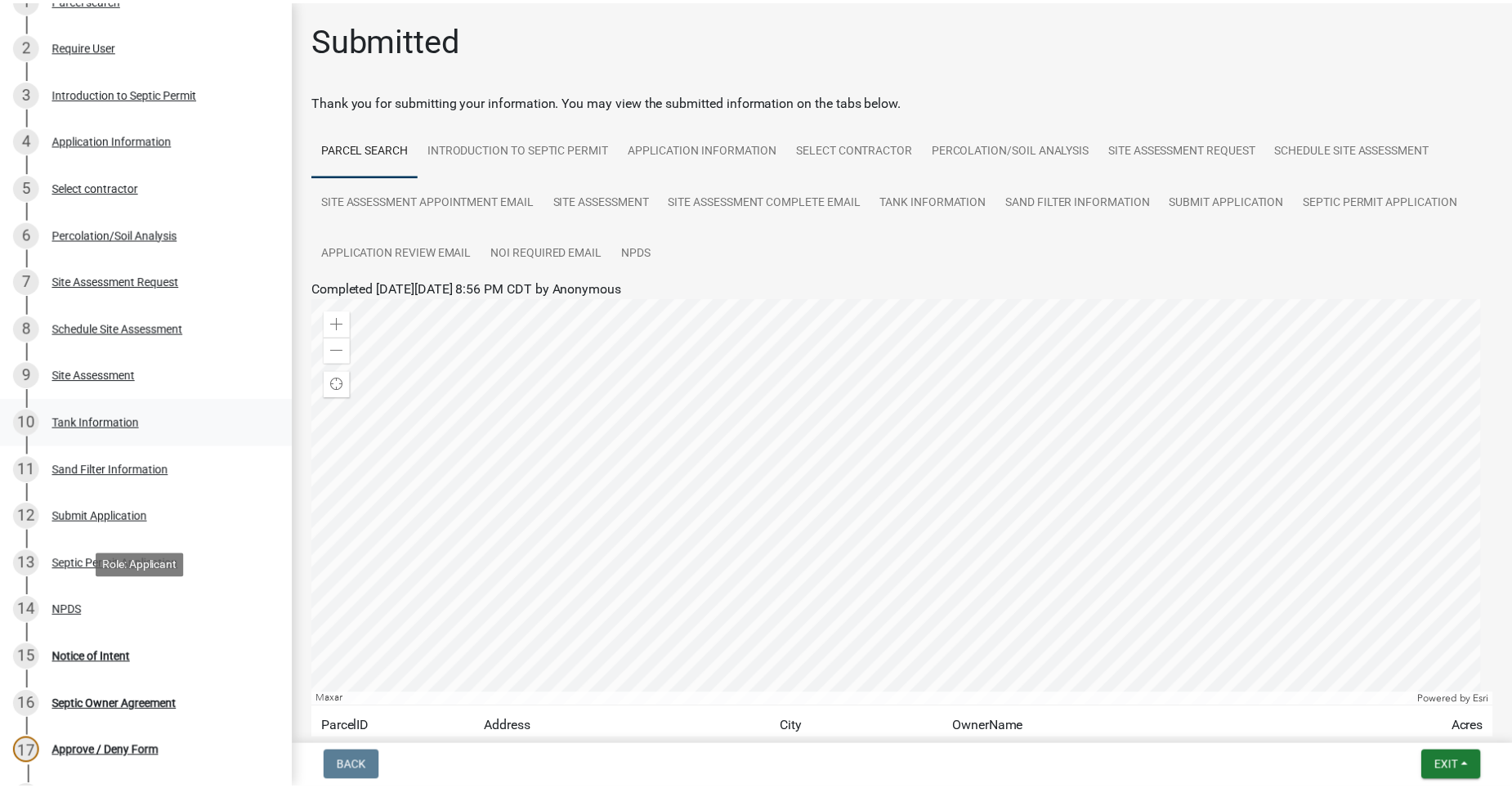
scroll to position [245, 0]
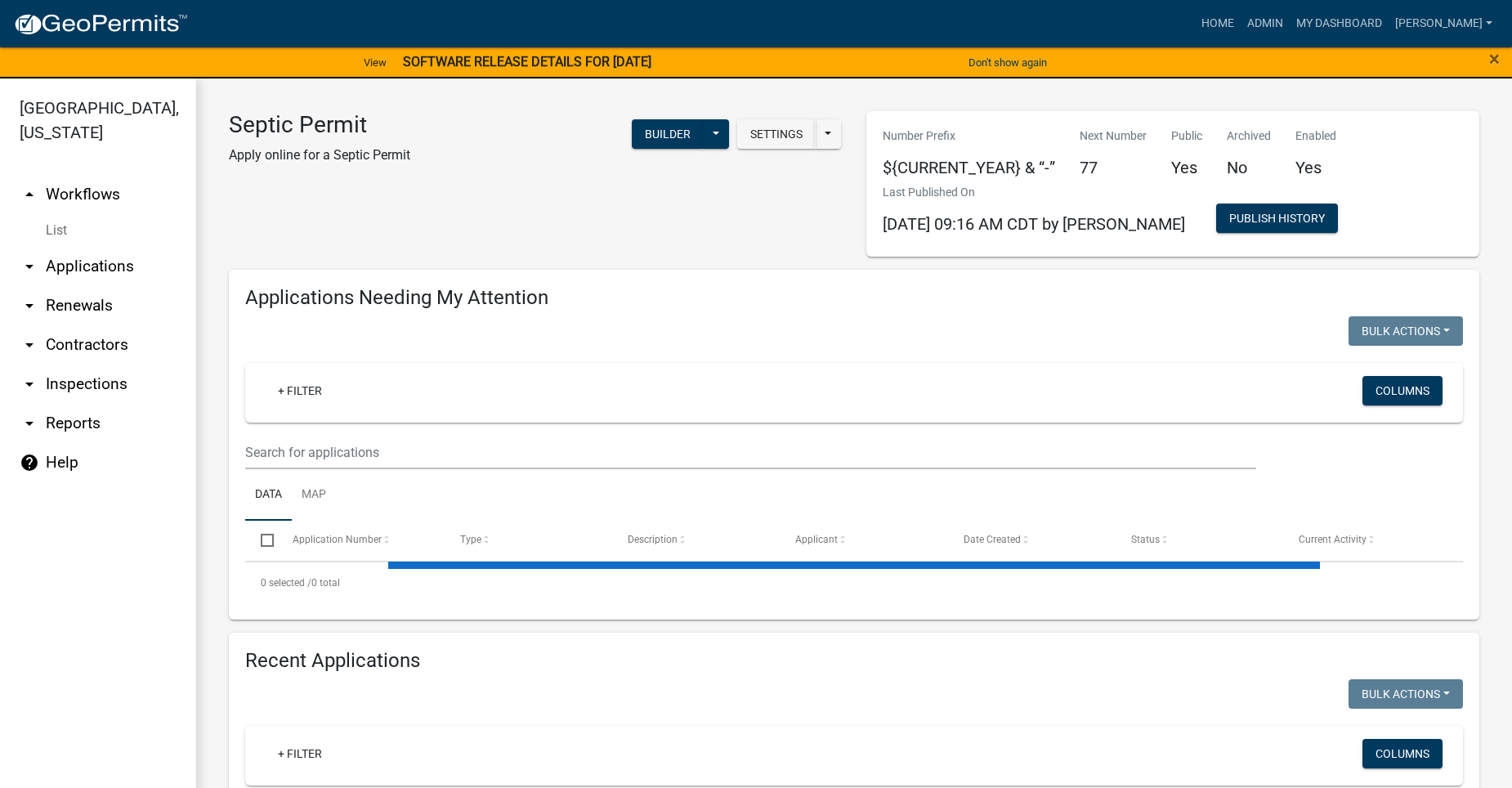
select select "2: 50"
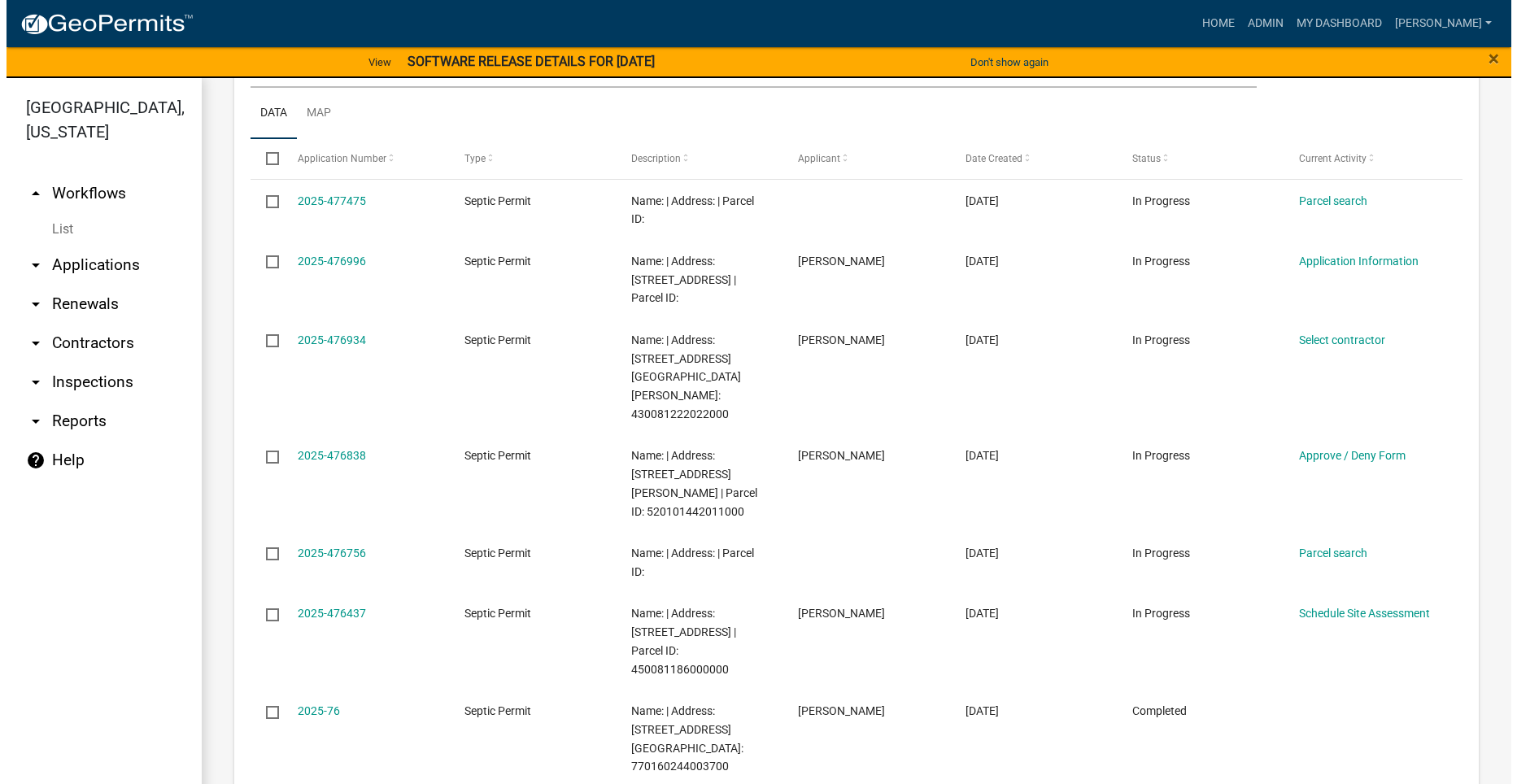
scroll to position [1788, 0]
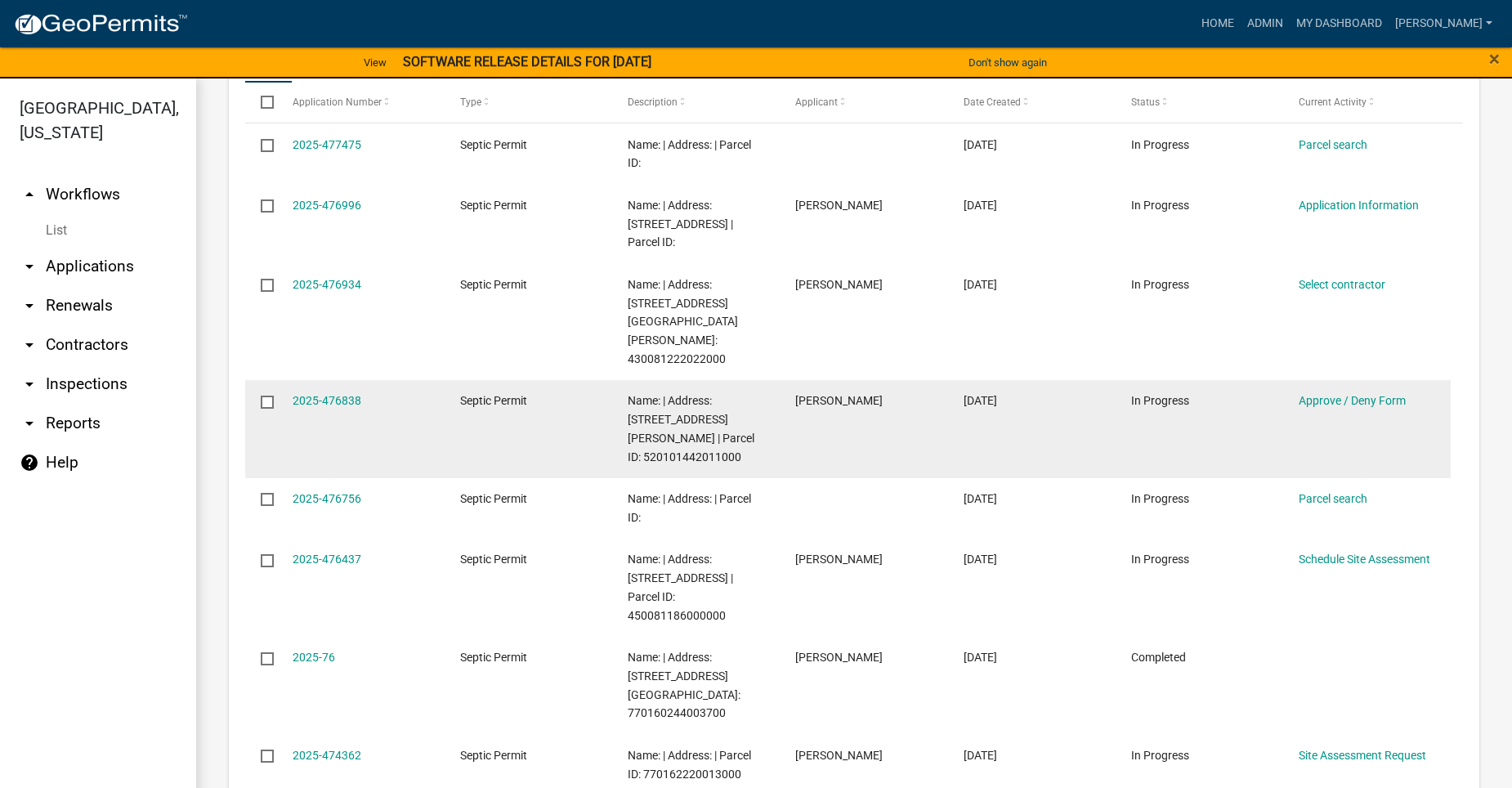
click at [323, 380] on datatable-body-cell "2025-476838" at bounding box center [360, 428] width 168 height 98
click at [306, 394] on link "2025-476838" at bounding box center [326, 400] width 69 height 13
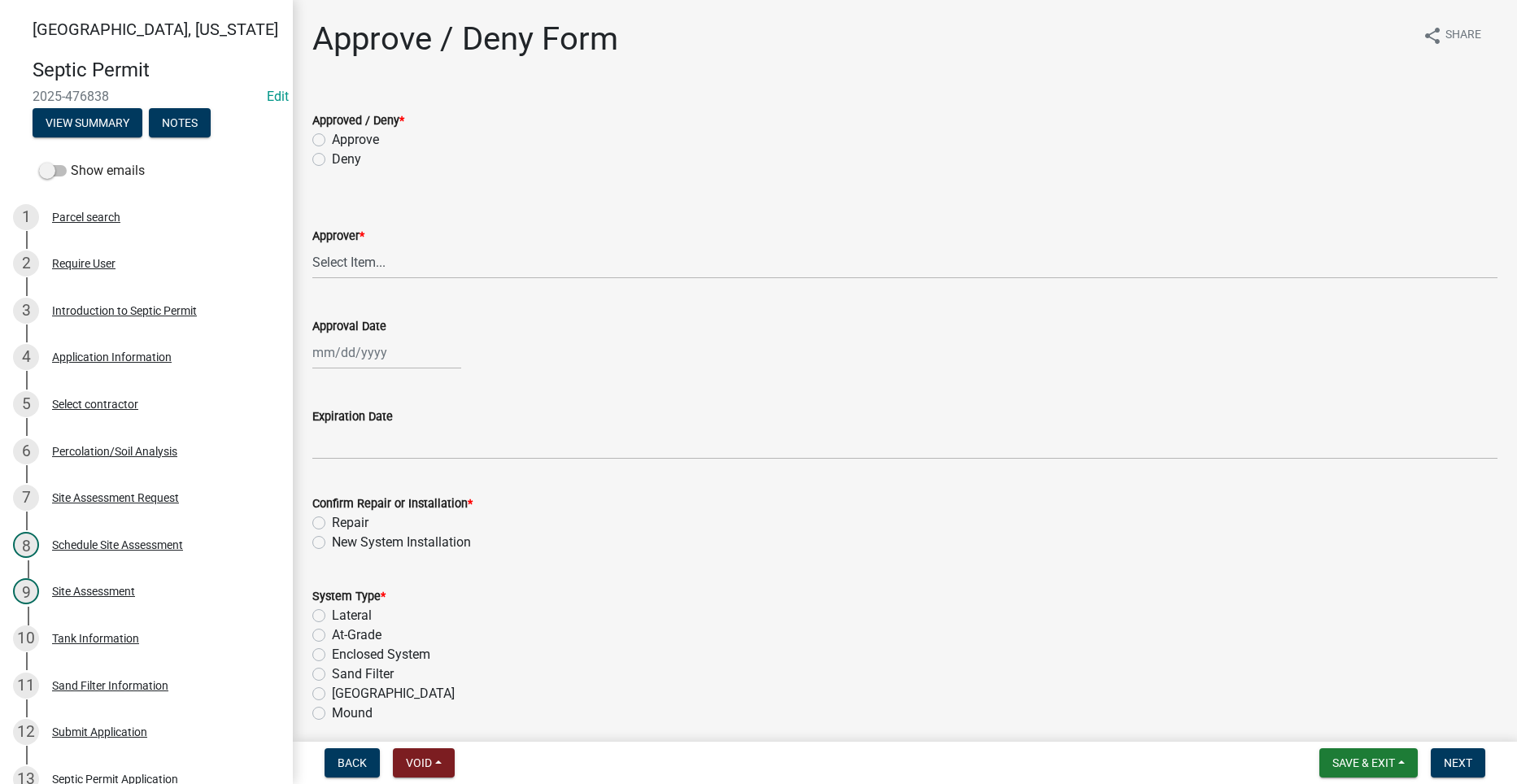
click at [332, 136] on label "Approve" at bounding box center [355, 140] width 47 height 20
click at [332, 136] on input "Approve" at bounding box center [337, 135] width 11 height 11
radio input "true"
click at [391, 266] on select "Select Item... [PERSON_NAME] [PERSON_NAME] [PERSON_NAME]" at bounding box center [904, 262] width 1185 height 34
click at [312, 245] on select "Select Item... [PERSON_NAME] [PERSON_NAME] [PERSON_NAME]" at bounding box center [904, 262] width 1185 height 34
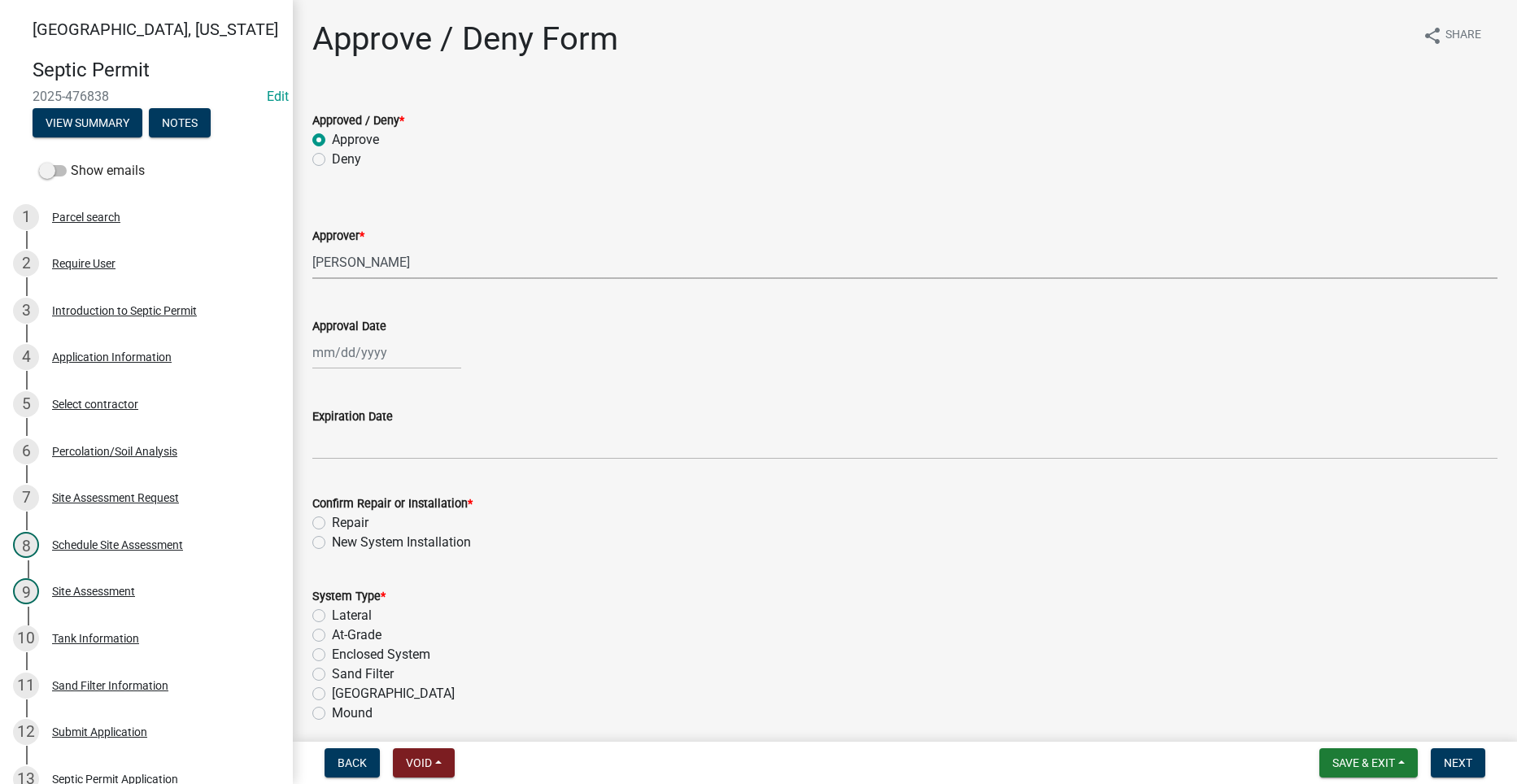
select select "2a766554-95f9-4f5e-8bc4-c4203ac60b7b"
click at [356, 354] on div at bounding box center [386, 352] width 149 height 34
select select "9"
select select "2025"
click at [439, 461] on div "12" at bounding box center [433, 465] width 26 height 26
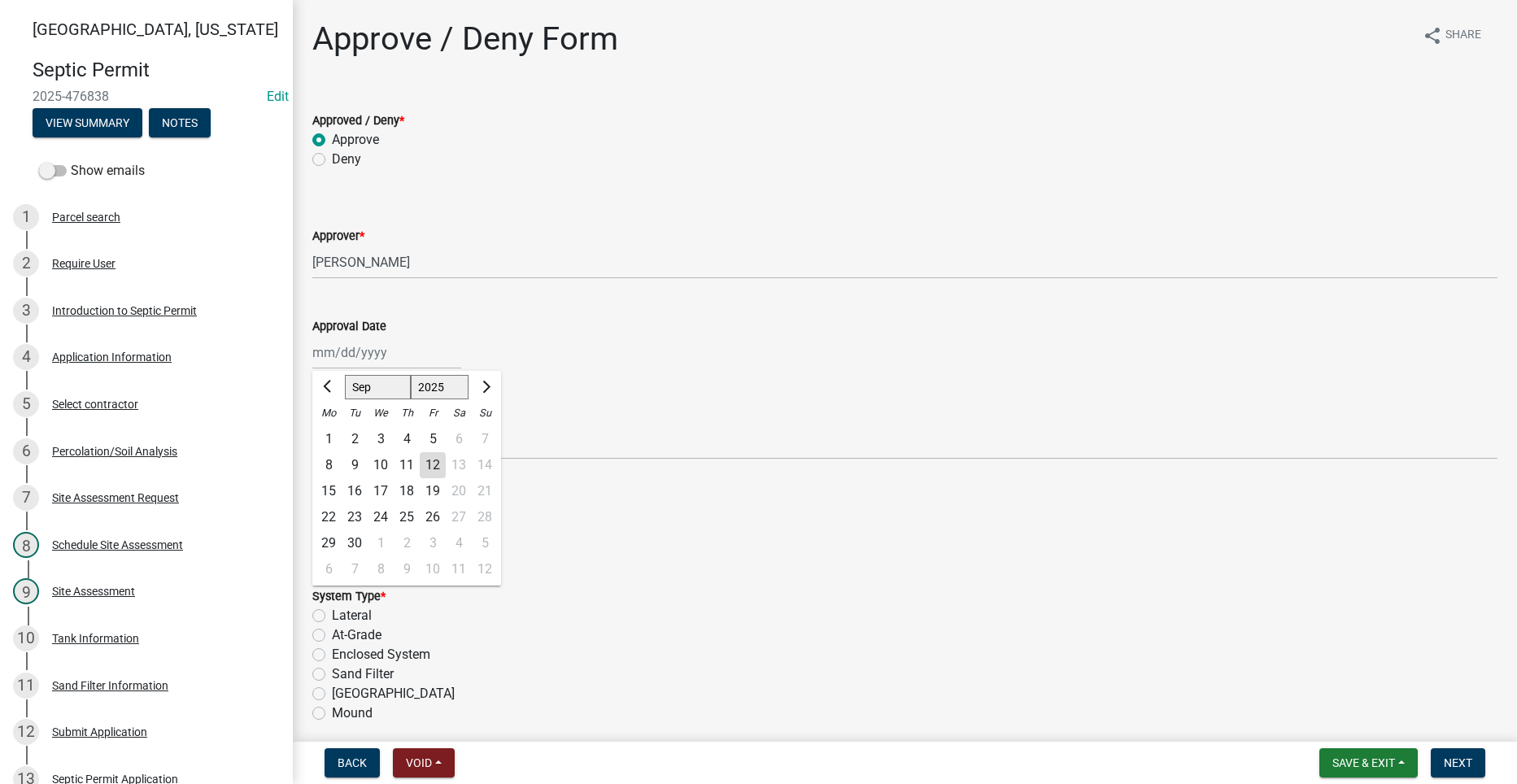
type input "[DATE]"
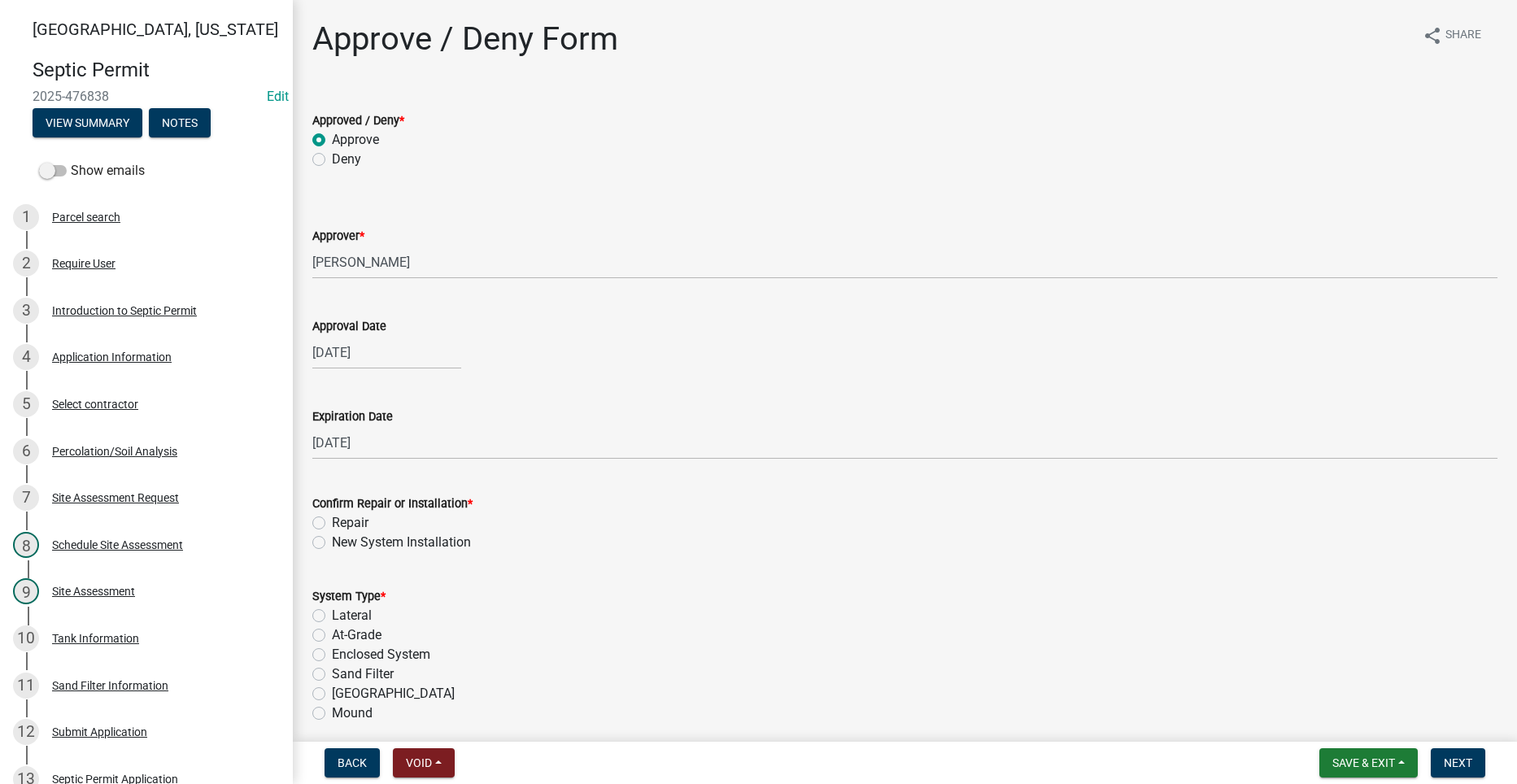
click at [332, 539] on label "New System Installation" at bounding box center [401, 543] width 139 height 20
click at [332, 539] on input "New System Installation" at bounding box center [337, 538] width 11 height 11
radio input "true"
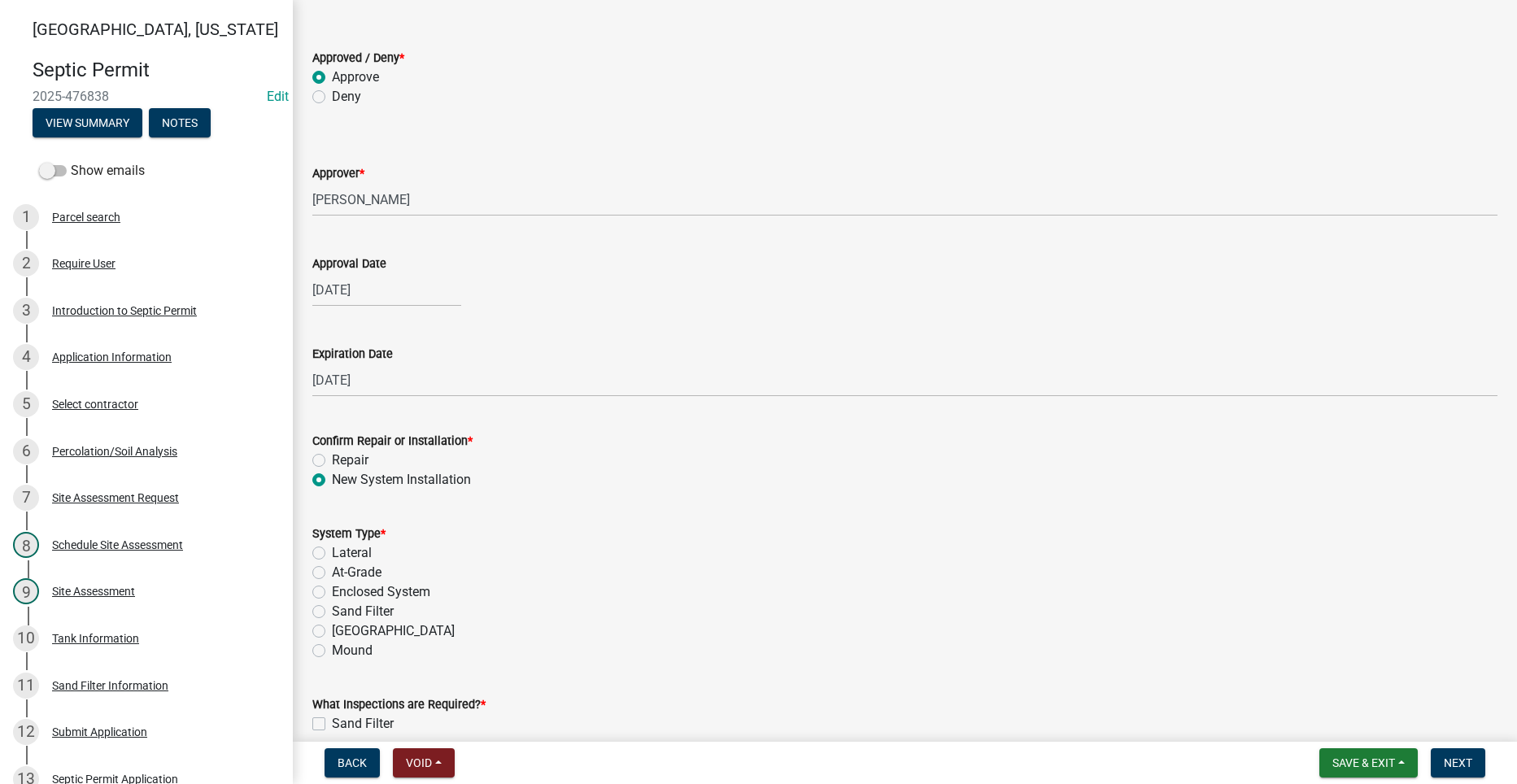
scroll to position [163, 0]
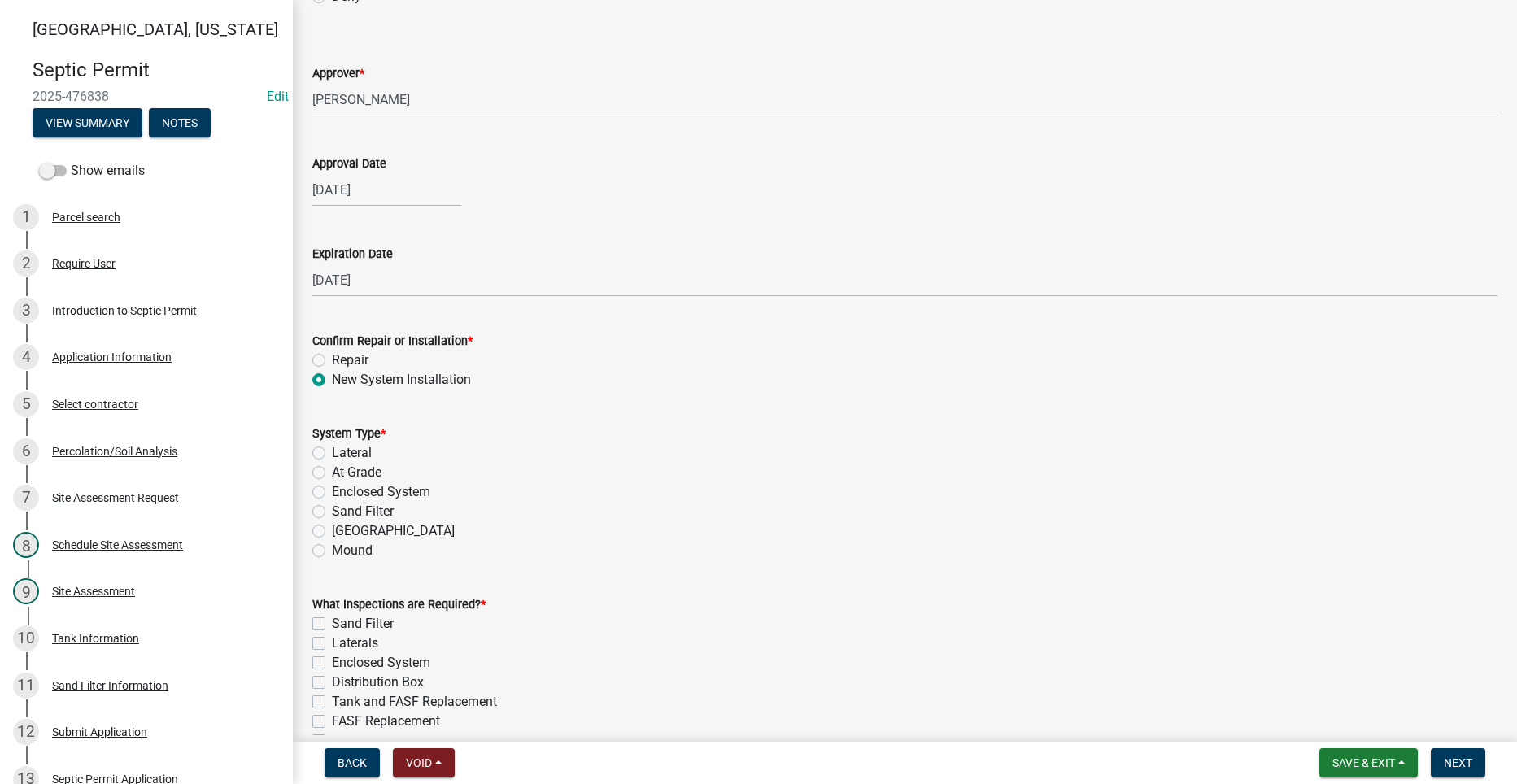
click at [332, 511] on label "Sand Filter" at bounding box center [362, 511] width 62 height 20
click at [332, 511] on input "Sand Filter" at bounding box center [337, 507] width 11 height 11
radio input "true"
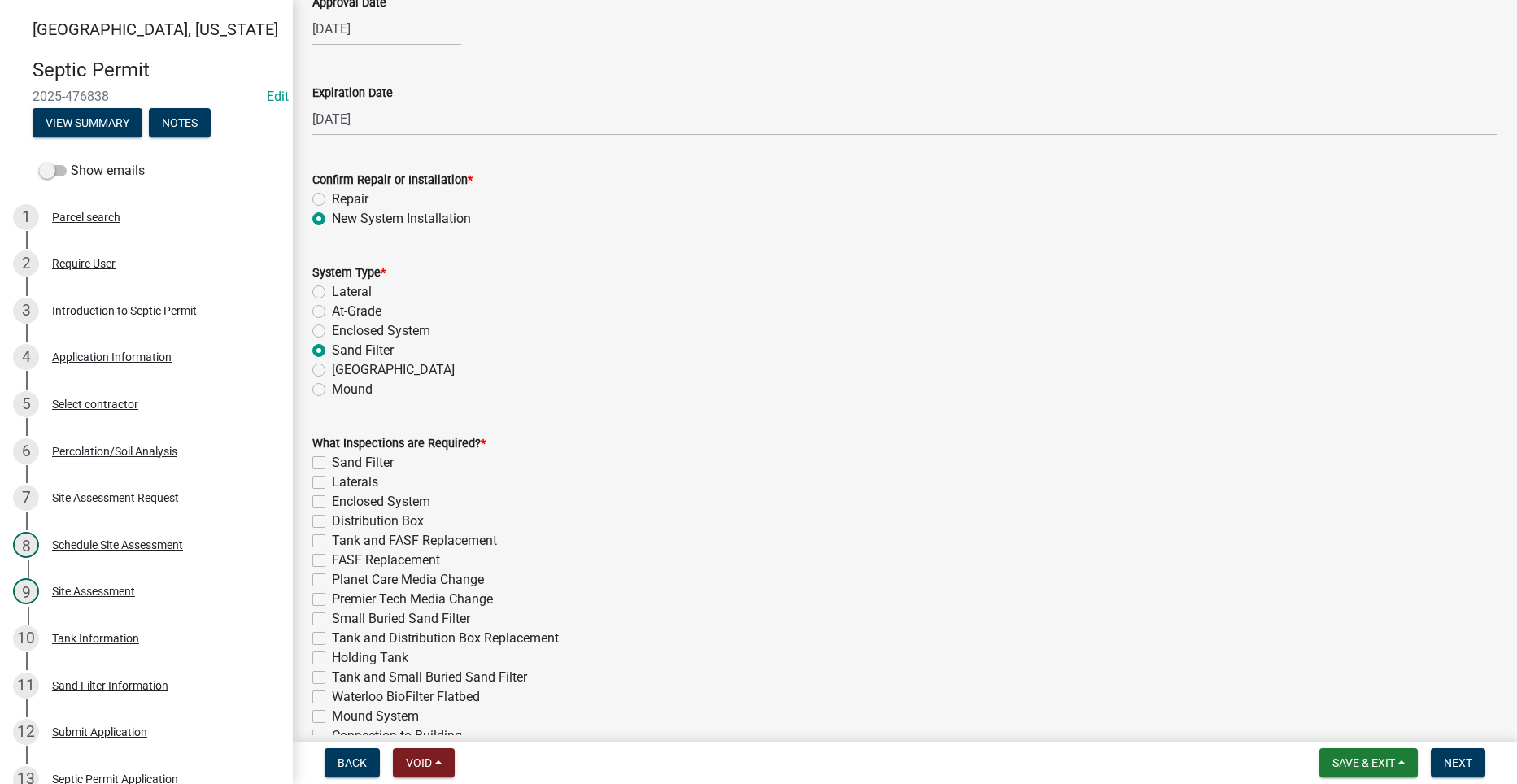
scroll to position [325, 0]
click at [332, 464] on label "Sand Filter" at bounding box center [362, 461] width 62 height 20
click at [332, 461] on input "Sand Filter" at bounding box center [337, 456] width 11 height 11
checkbox input "true"
checkbox input "false"
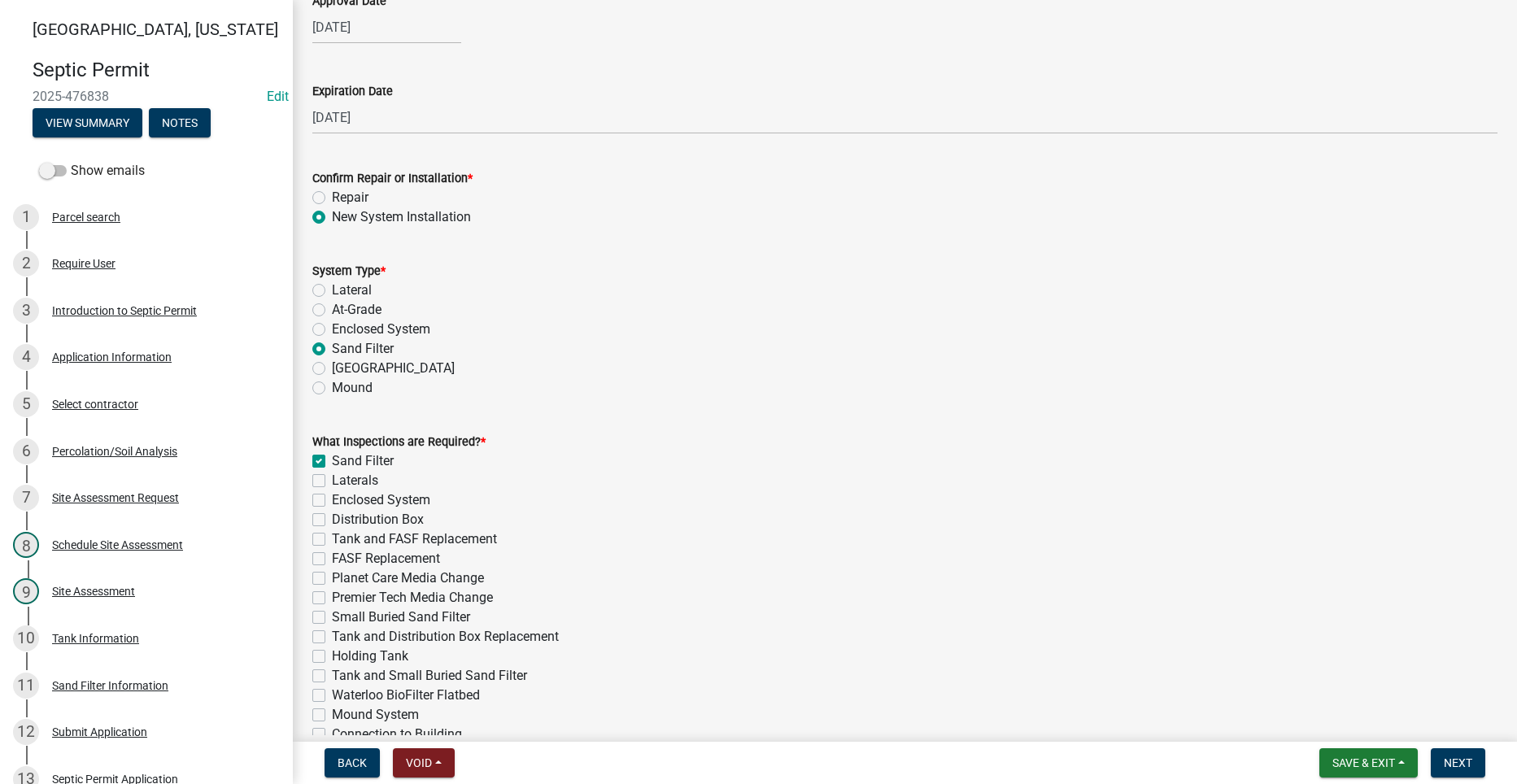
checkbox input "false"
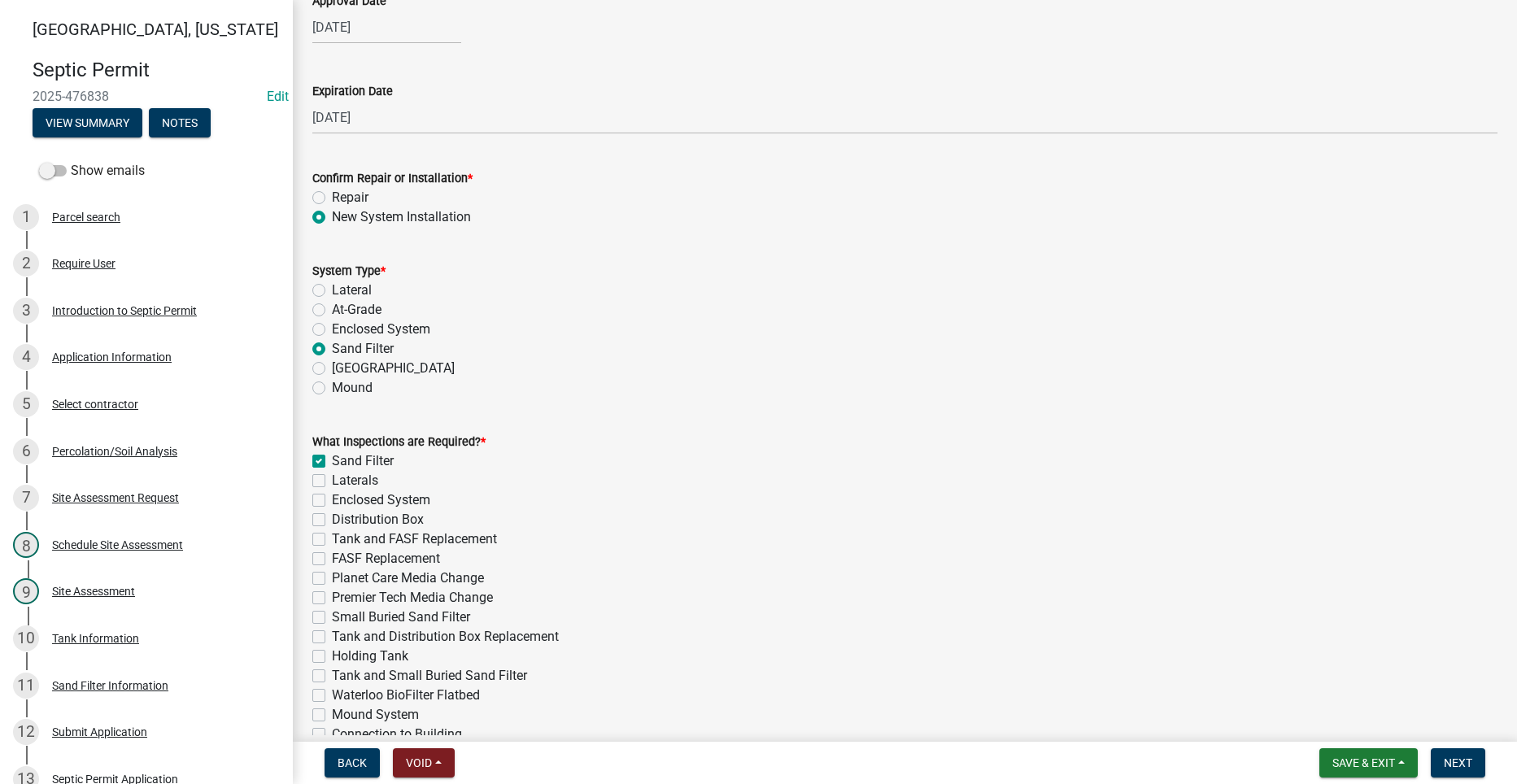
checkbox input "false"
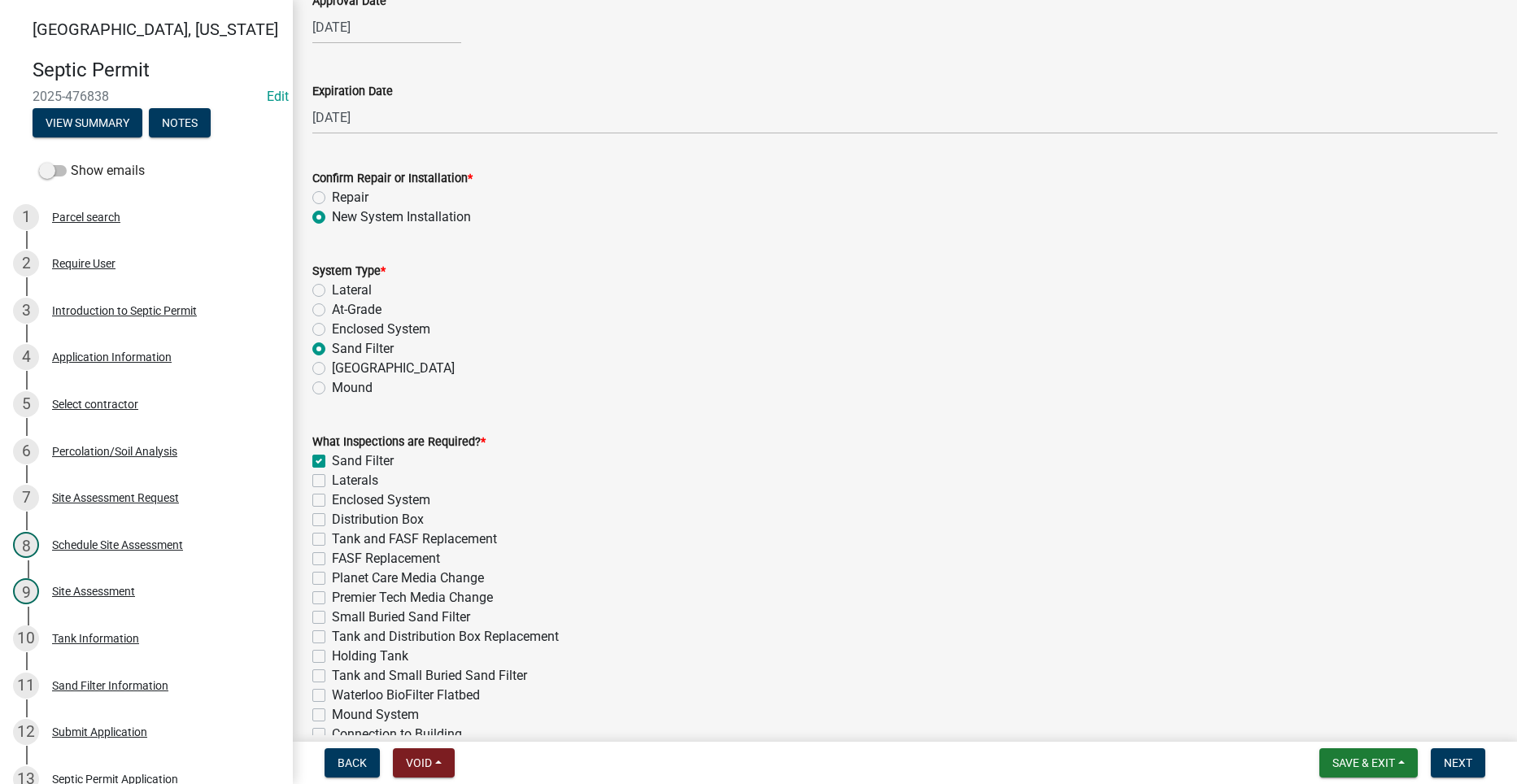
checkbox input "false"
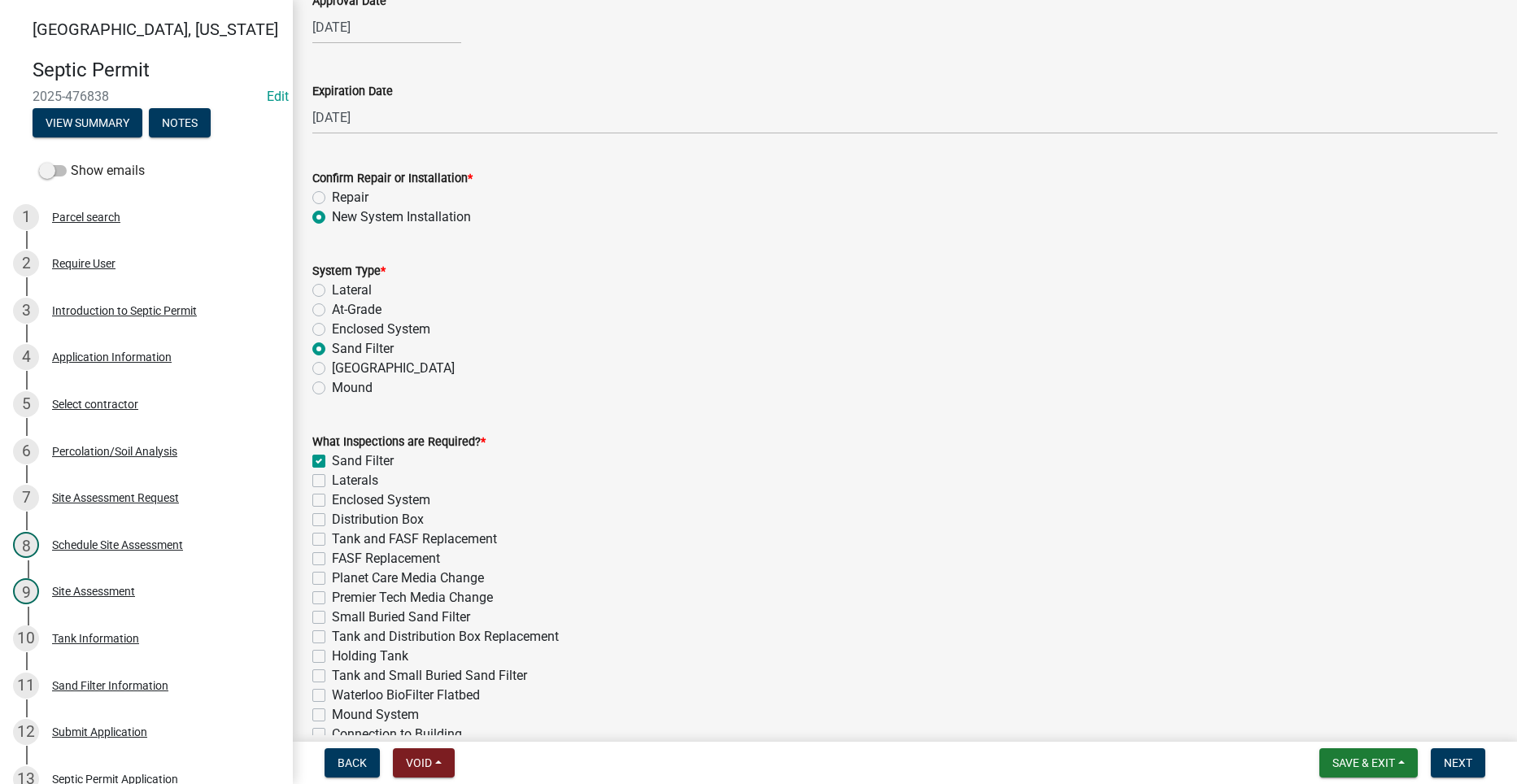
checkbox input "false"
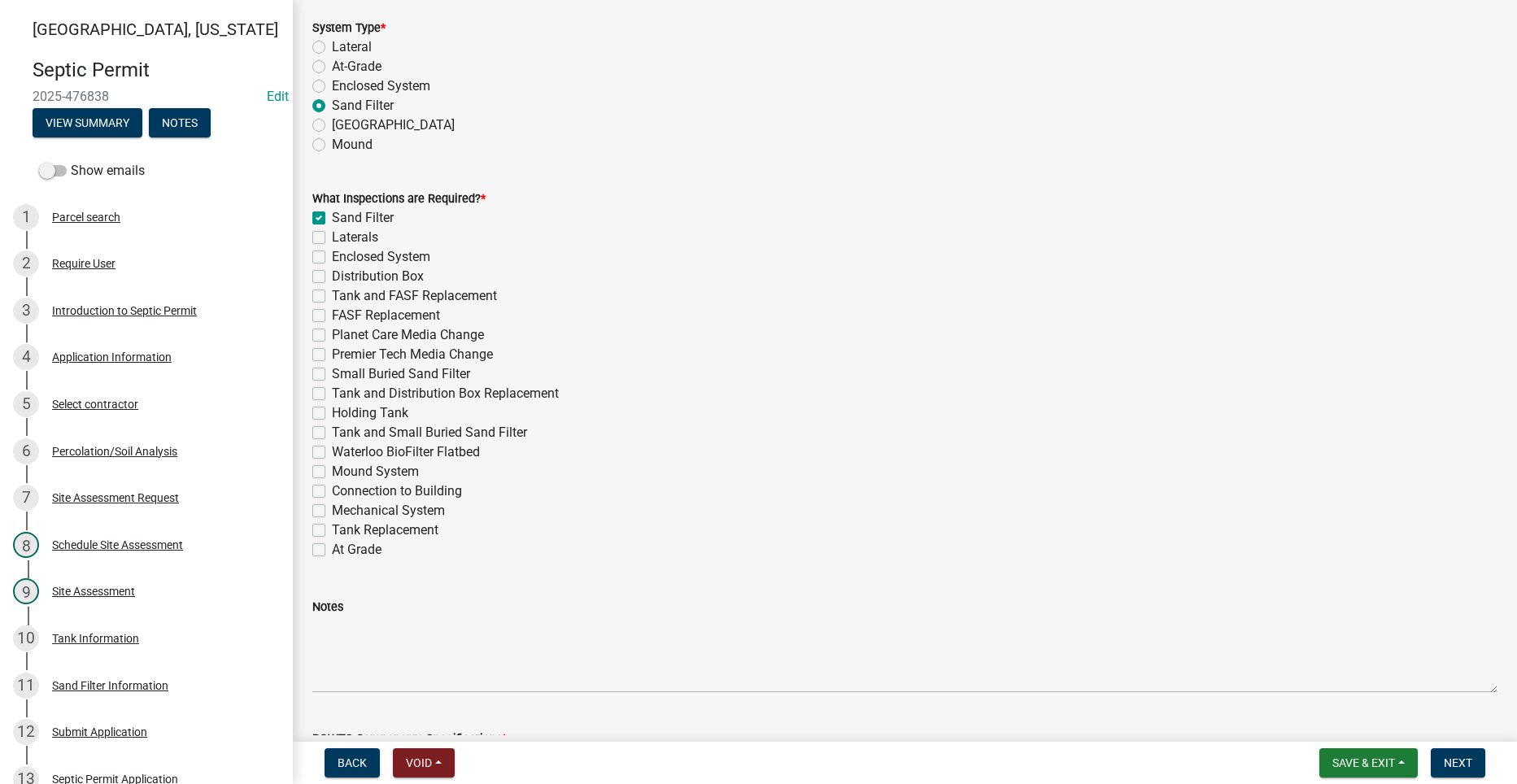
scroll to position [813, 0]
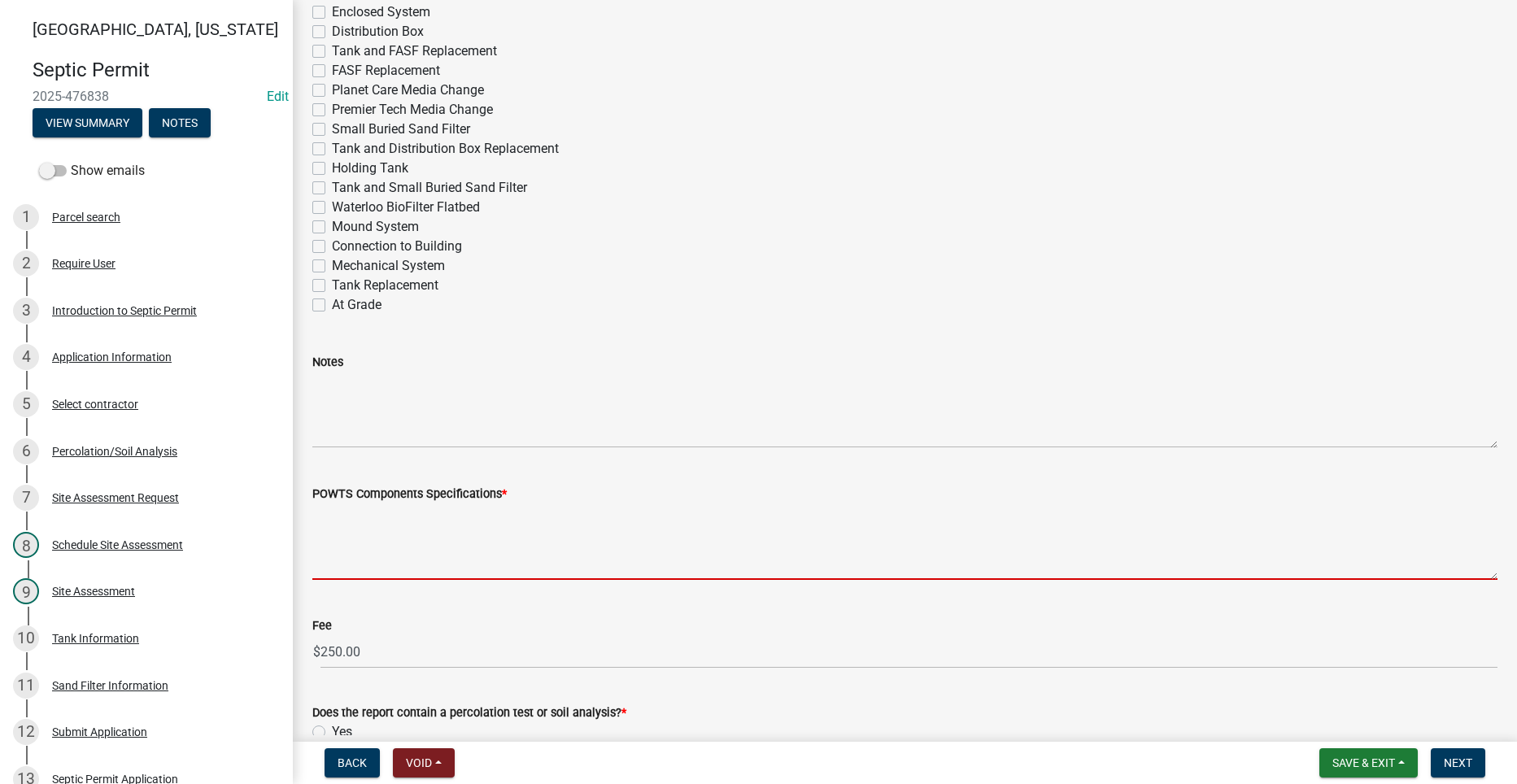
click at [458, 537] on textarea "POWTS Components Specifications *" at bounding box center [904, 541] width 1185 height 76
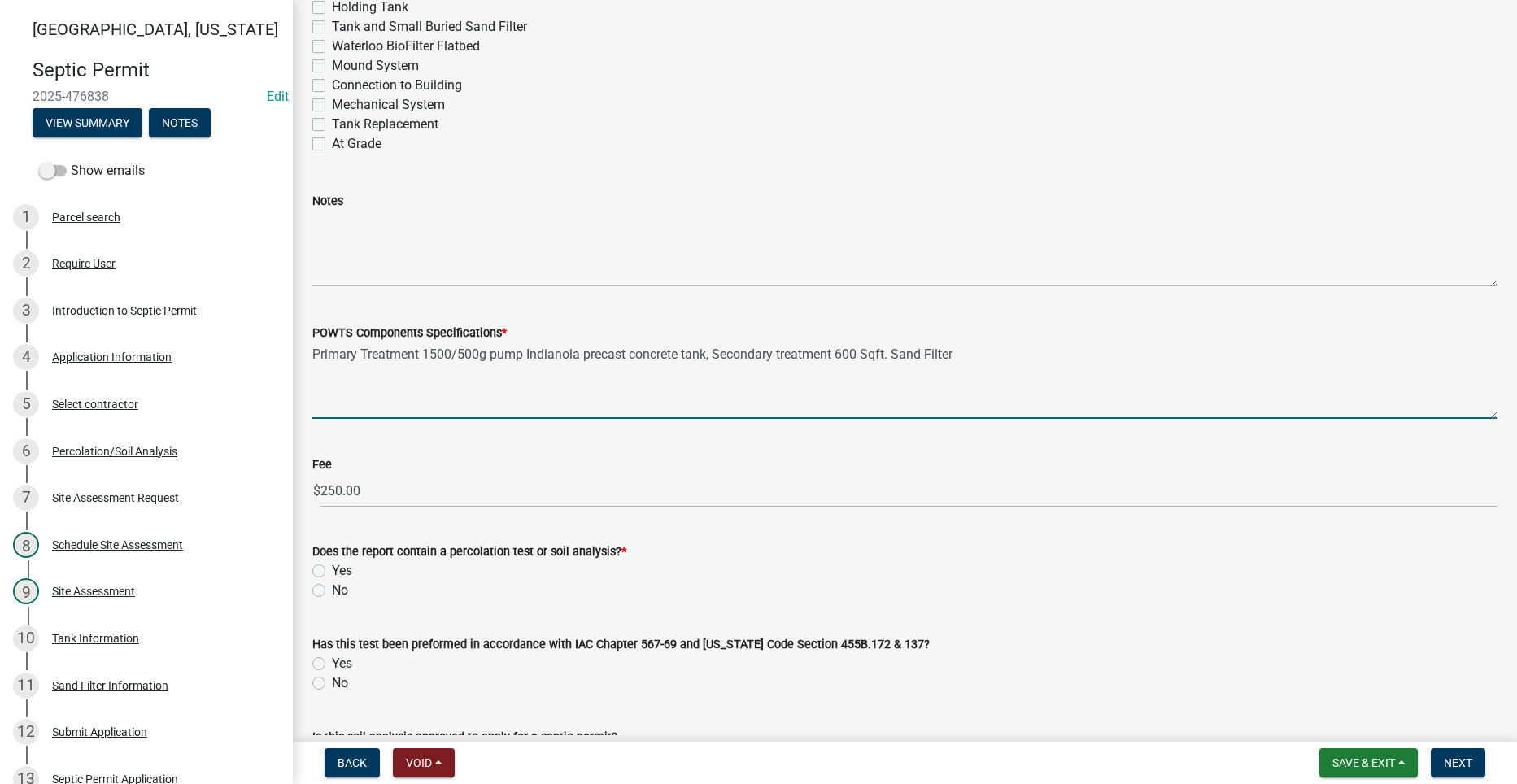
scroll to position [975, 0]
type textarea "Primary Treatment 1500/500g pump Indianola precast concrete tank, Secondary tre…"
click at [327, 568] on div "Yes" at bounding box center [904, 569] width 1185 height 20
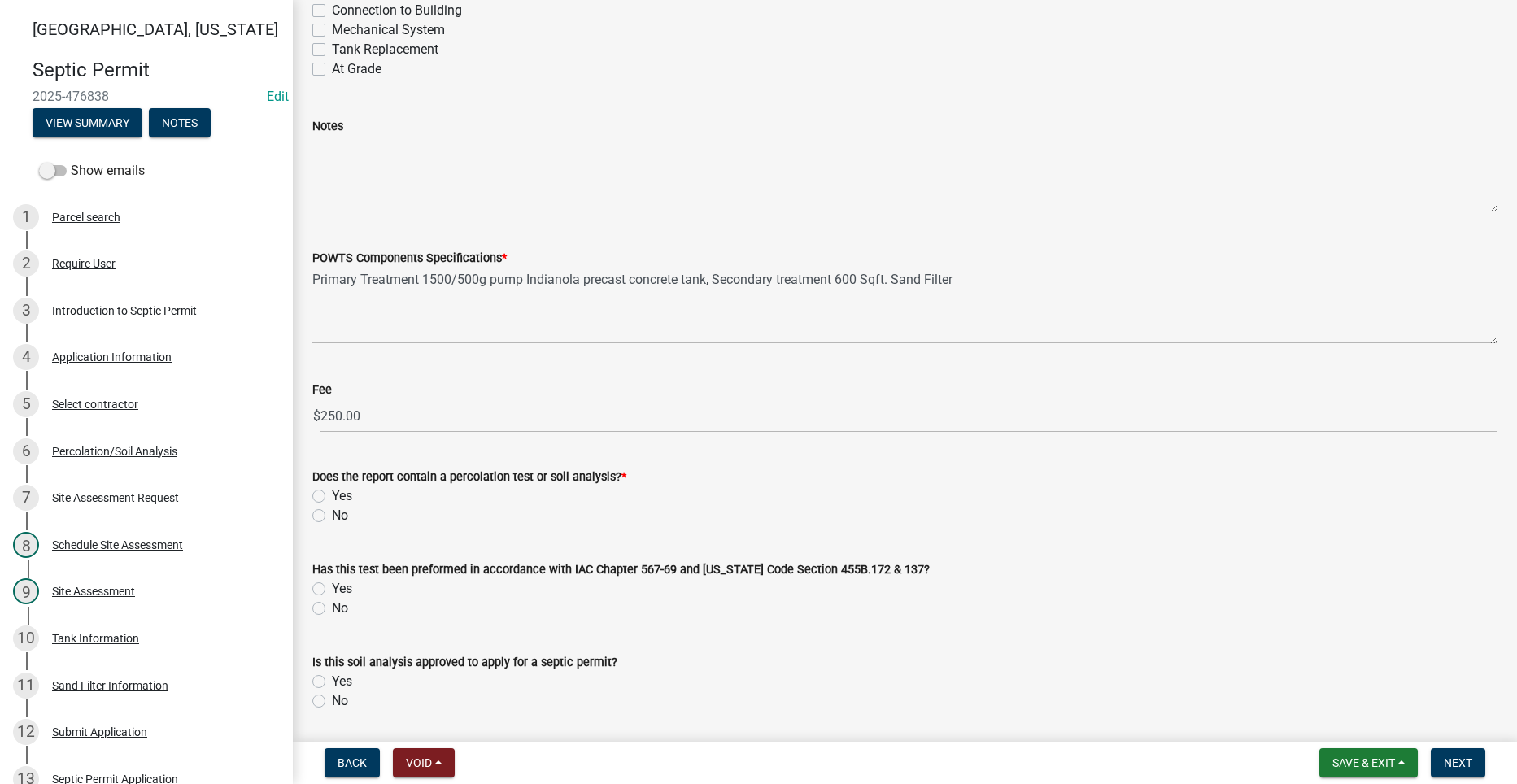
scroll to position [1138, 0]
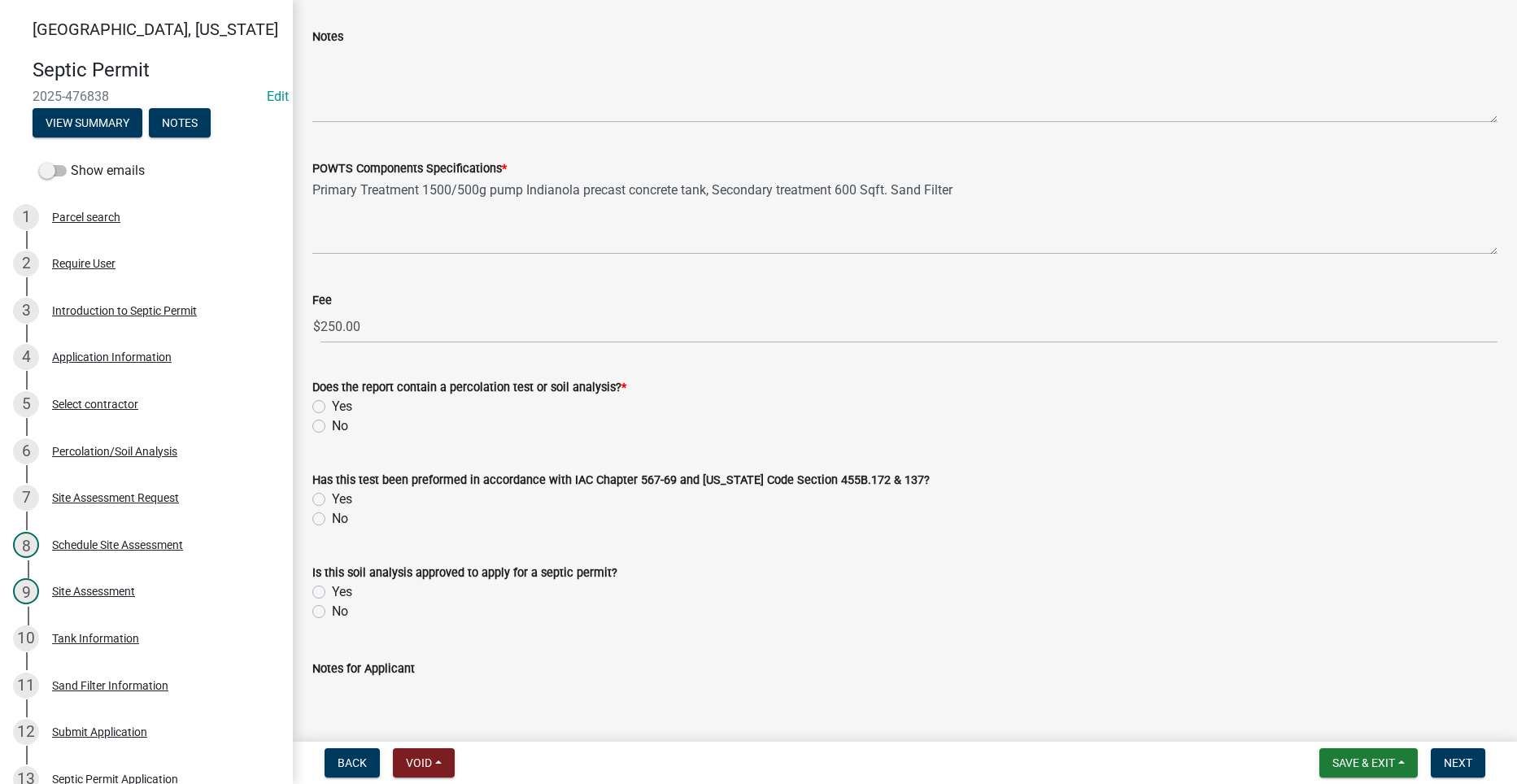
click at [332, 404] on label "Yes" at bounding box center [342, 406] width 21 height 20
click at [332, 404] on input "Yes" at bounding box center [337, 401] width 11 height 11
radio input "true"
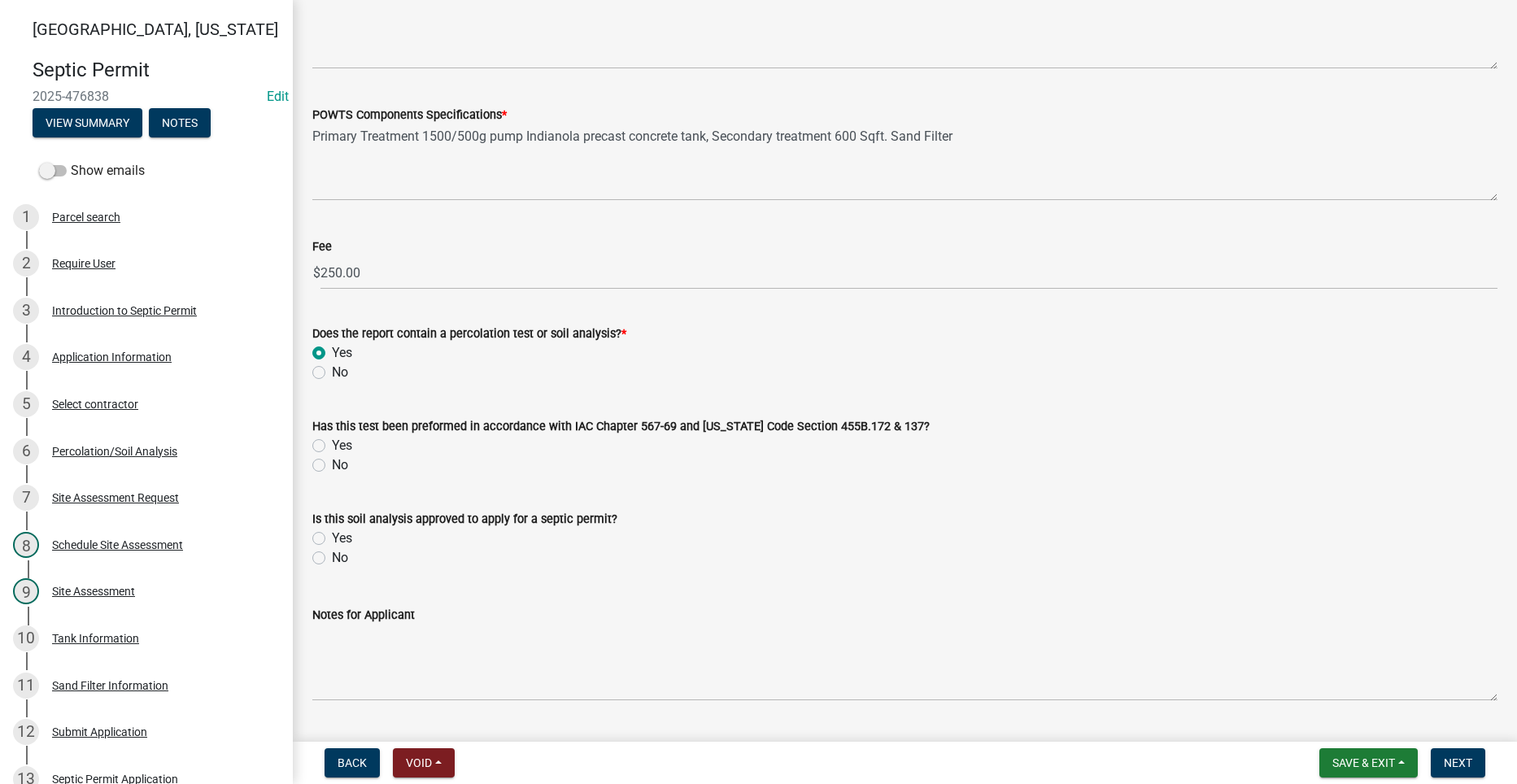
scroll to position [1219, 0]
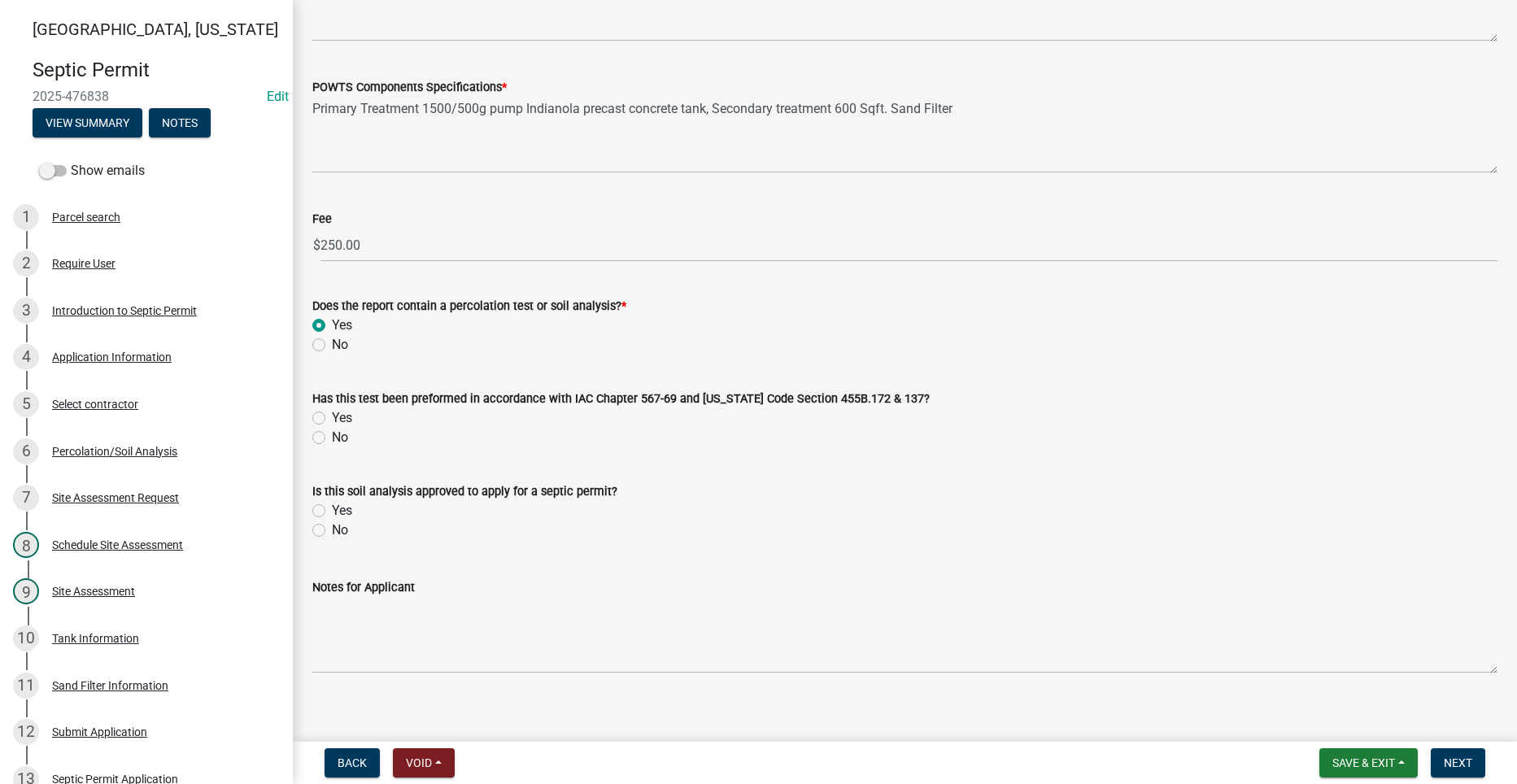
click at [332, 415] on label "Yes" at bounding box center [342, 418] width 21 height 20
click at [332, 415] on input "Yes" at bounding box center [337, 413] width 11 height 11
radio input "true"
click at [332, 511] on label "Yes" at bounding box center [342, 511] width 21 height 20
click at [332, 511] on input "Yes" at bounding box center [337, 506] width 11 height 11
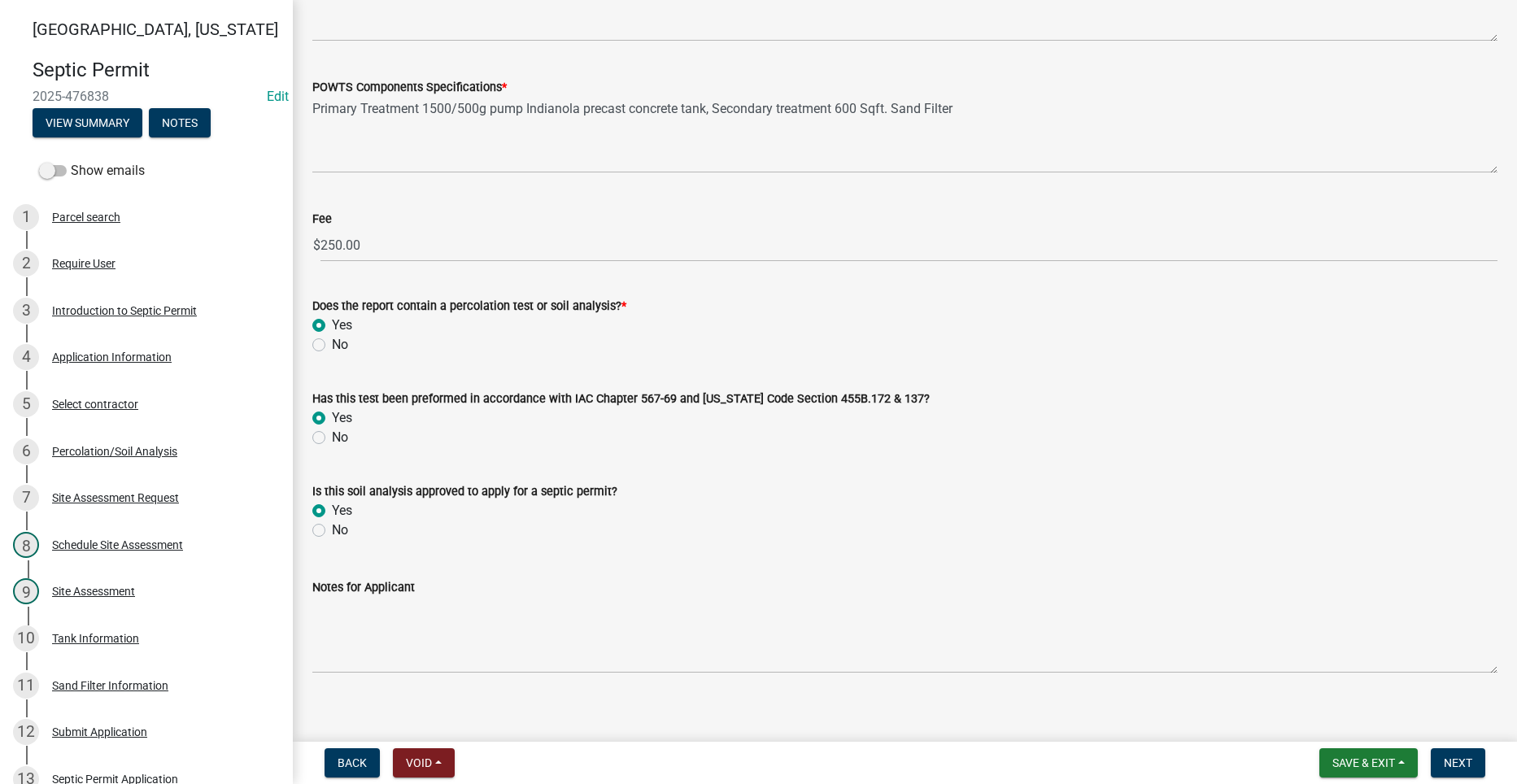
radio input "true"
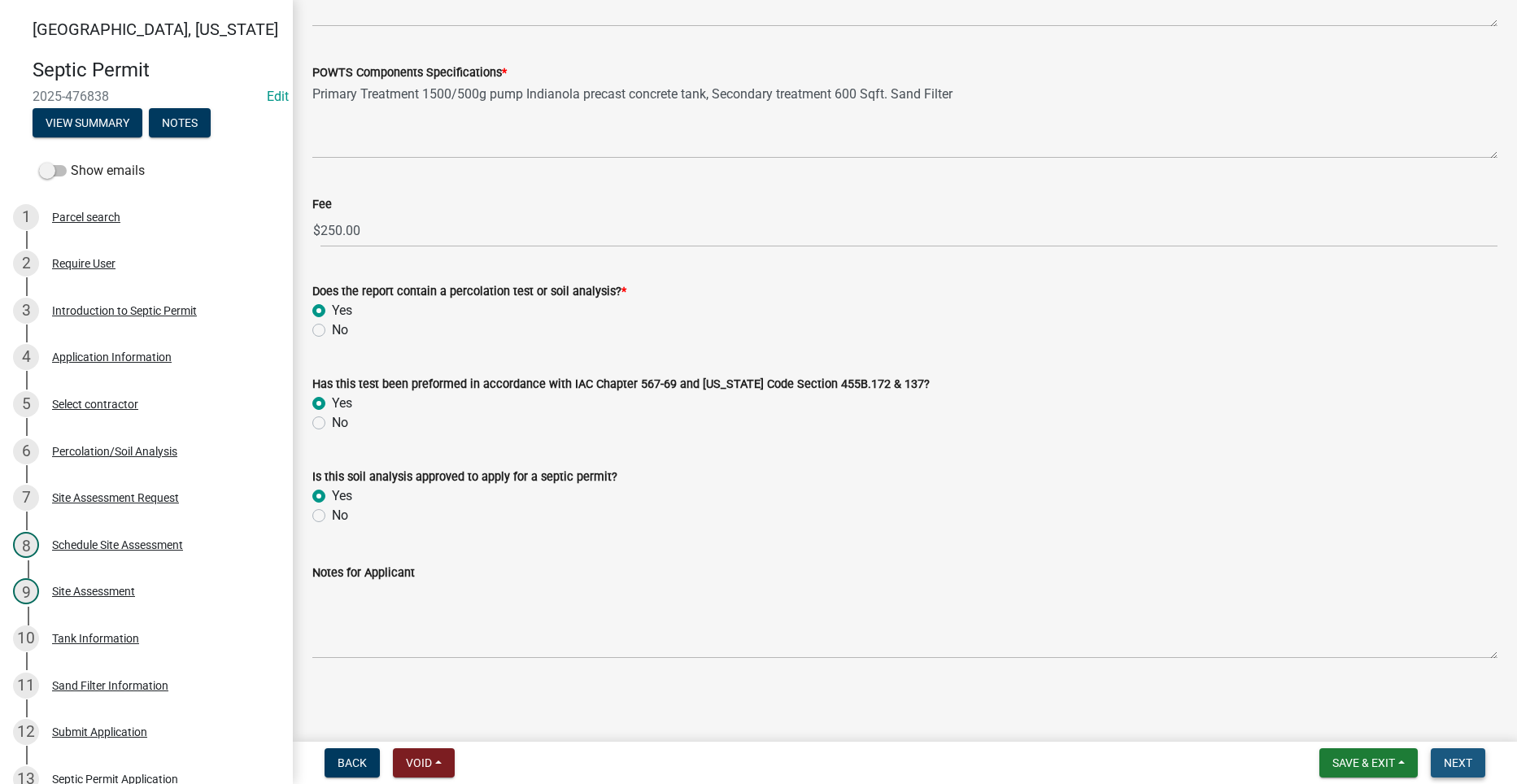
click at [1466, 759] on span "Next" at bounding box center [1458, 763] width 29 height 13
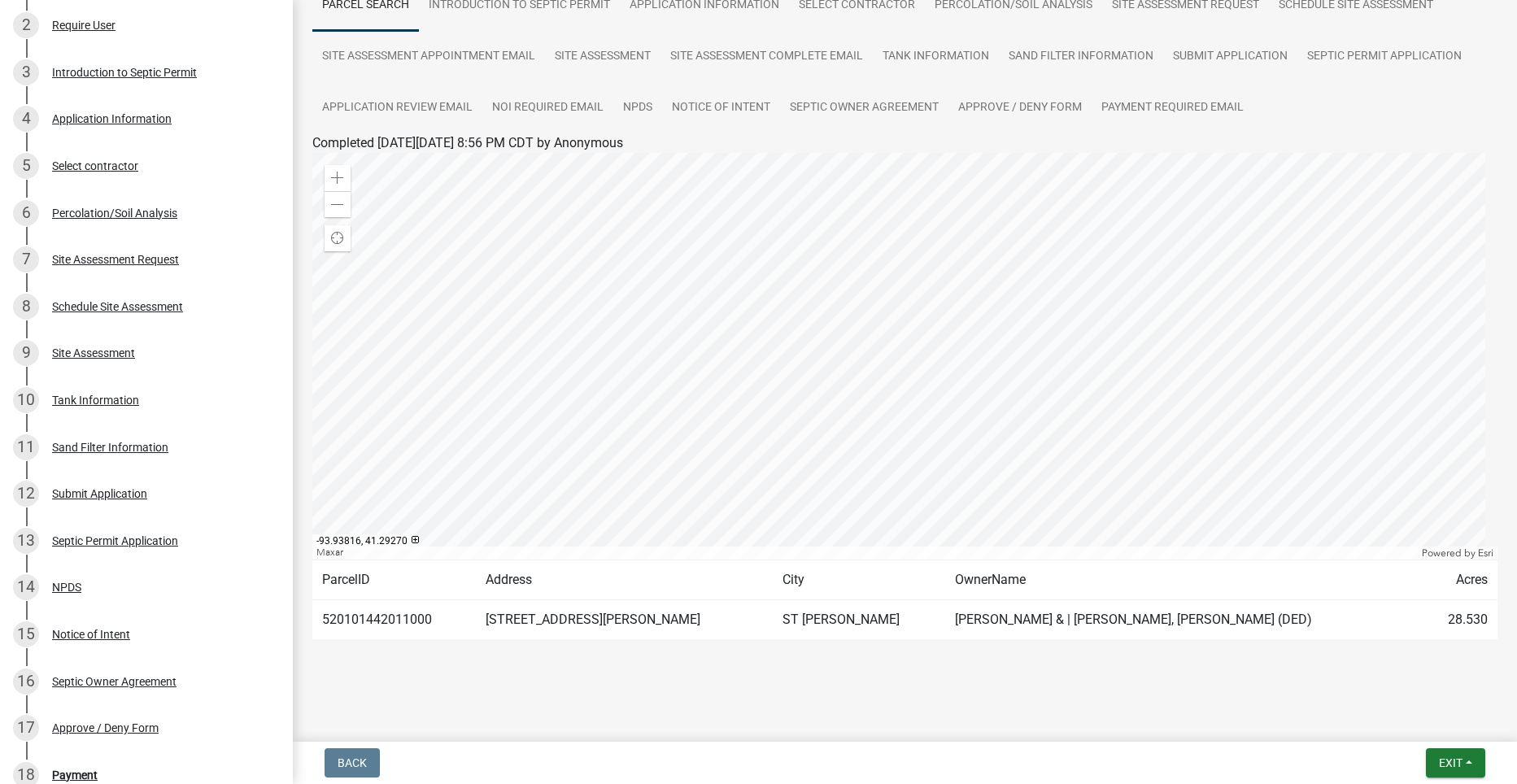
scroll to position [325, 0]
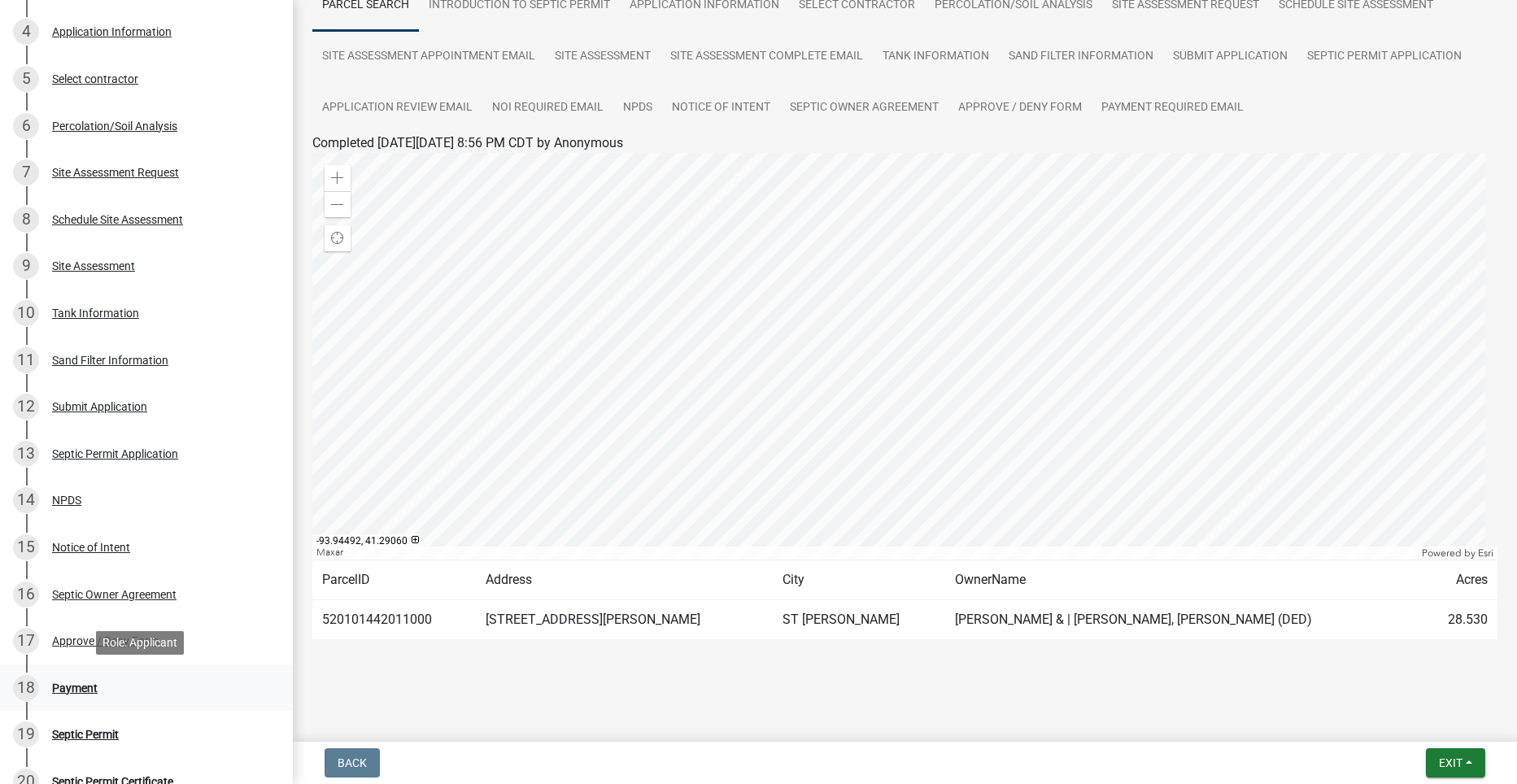
click at [76, 690] on div "Payment" at bounding box center [74, 688] width 45 height 11
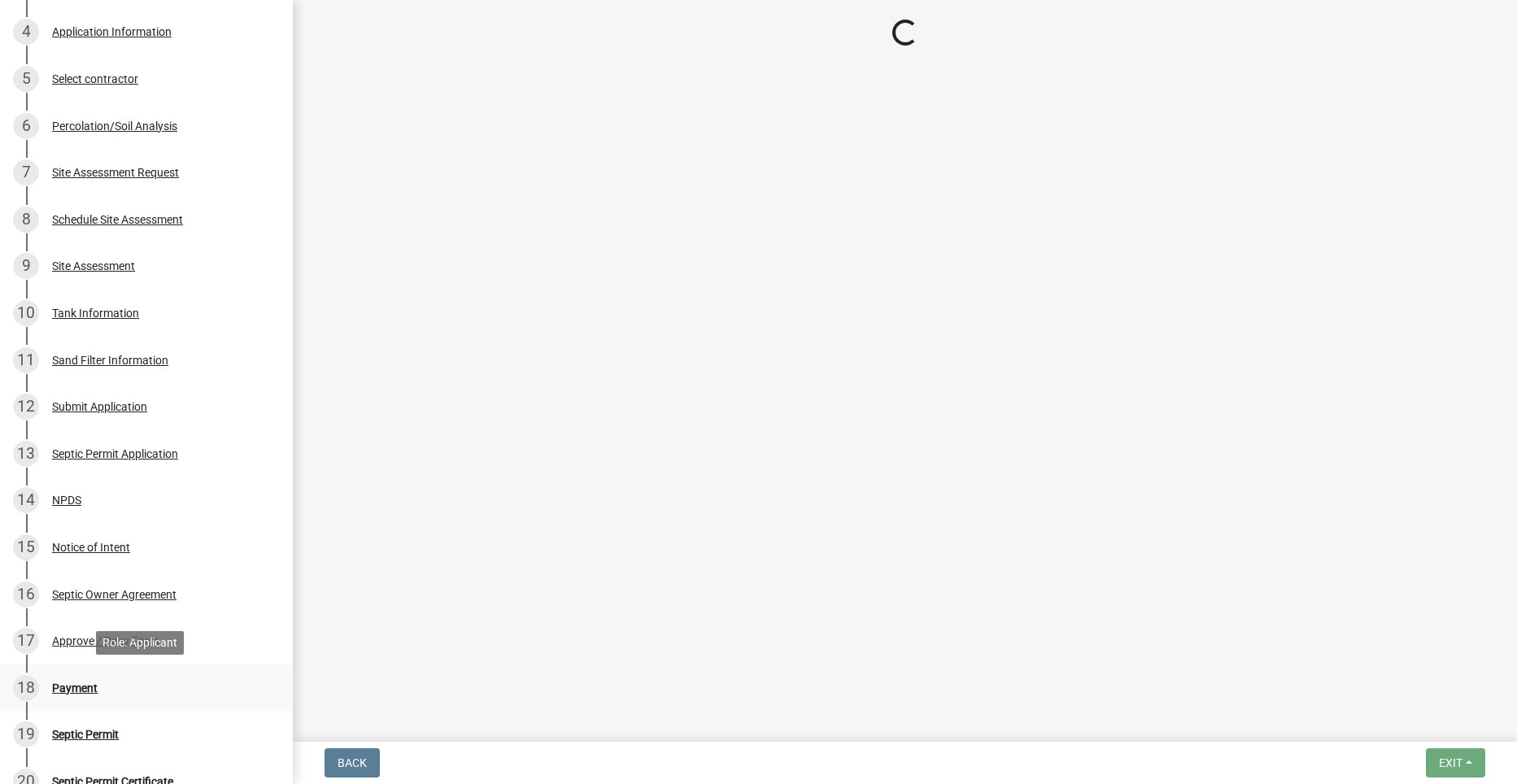
select select "3: 3"
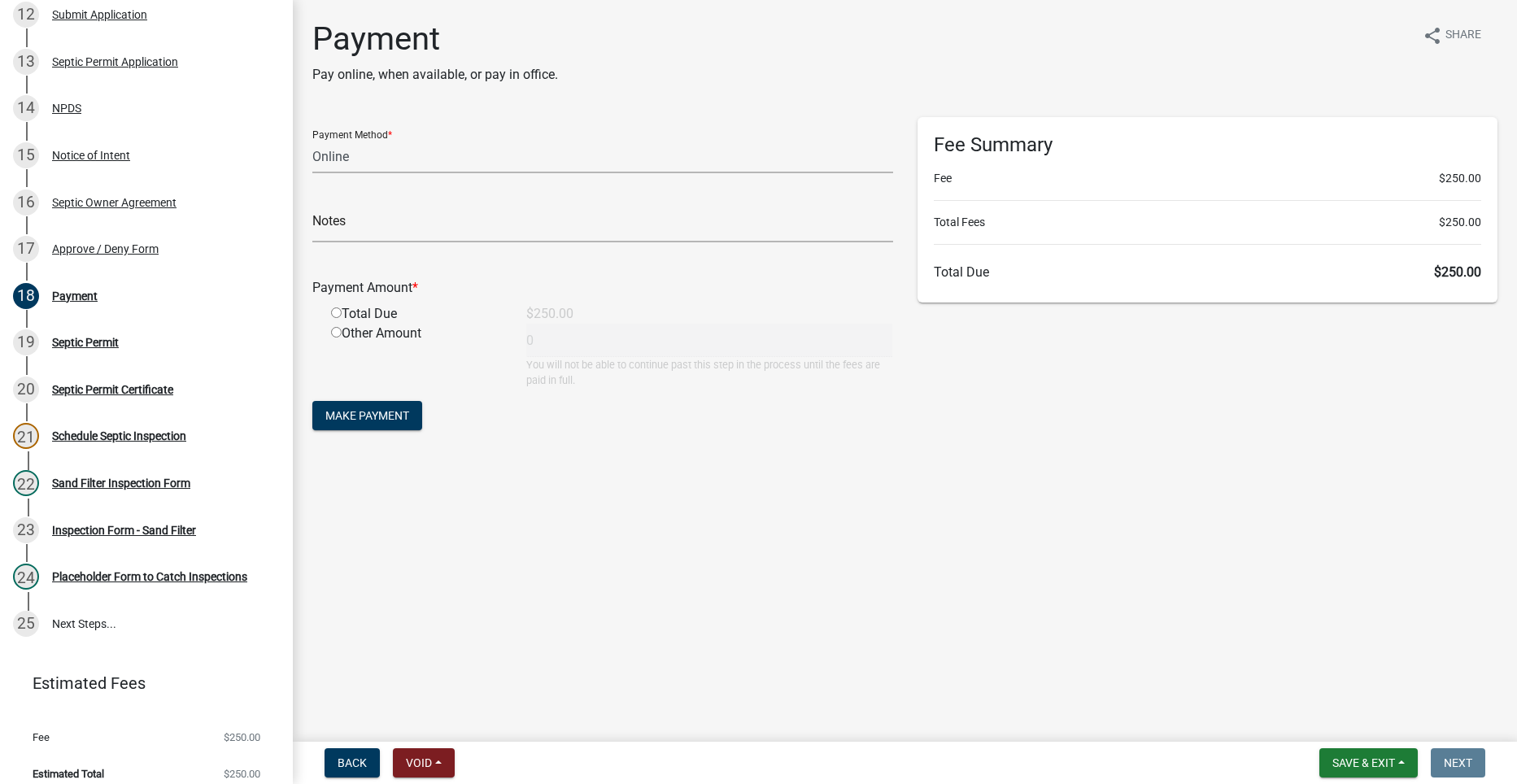
scroll to position [731, 0]
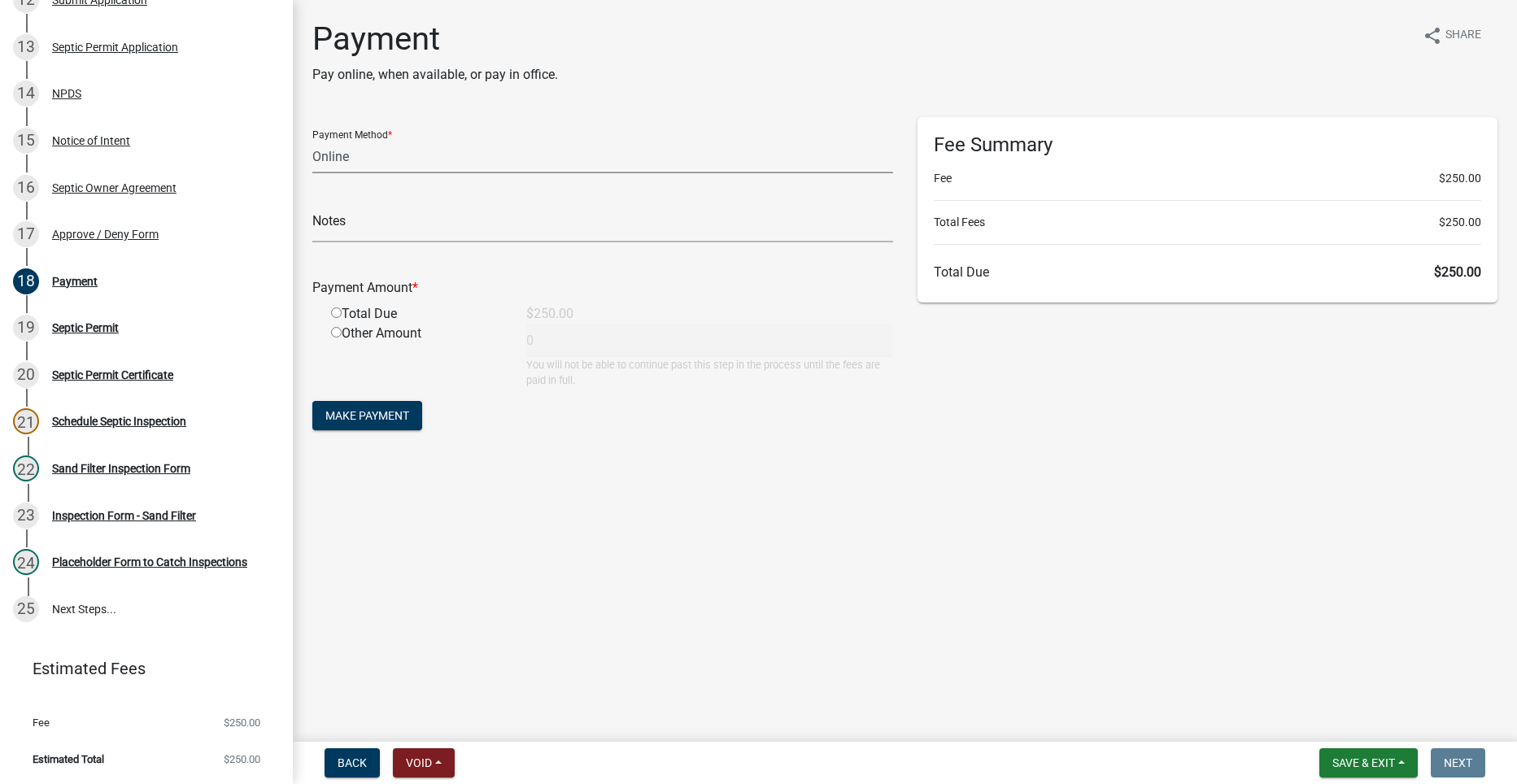
click at [387, 169] on select "Credit Card POS Check Cash Online" at bounding box center [602, 156] width 581 height 34
click at [1114, 562] on main "Payment Pay online, when available, or pay in office. share Share Payment Metho…" at bounding box center [904, 367] width 1224 height 735
